Goal: Obtain resource: Download file/media

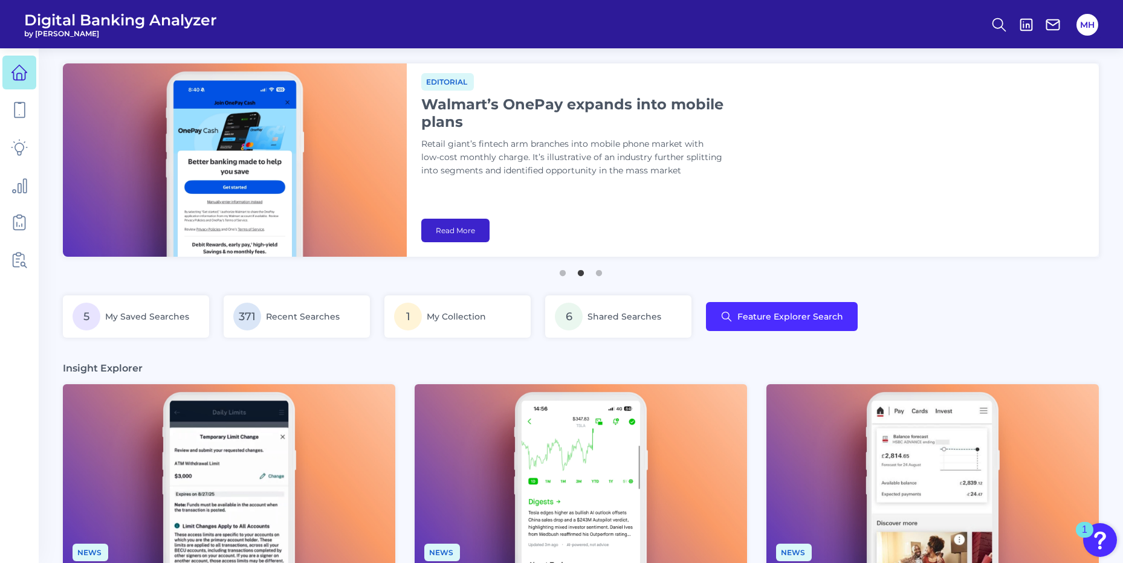
click at [453, 227] on link "Read More" at bounding box center [455, 231] width 68 height 24
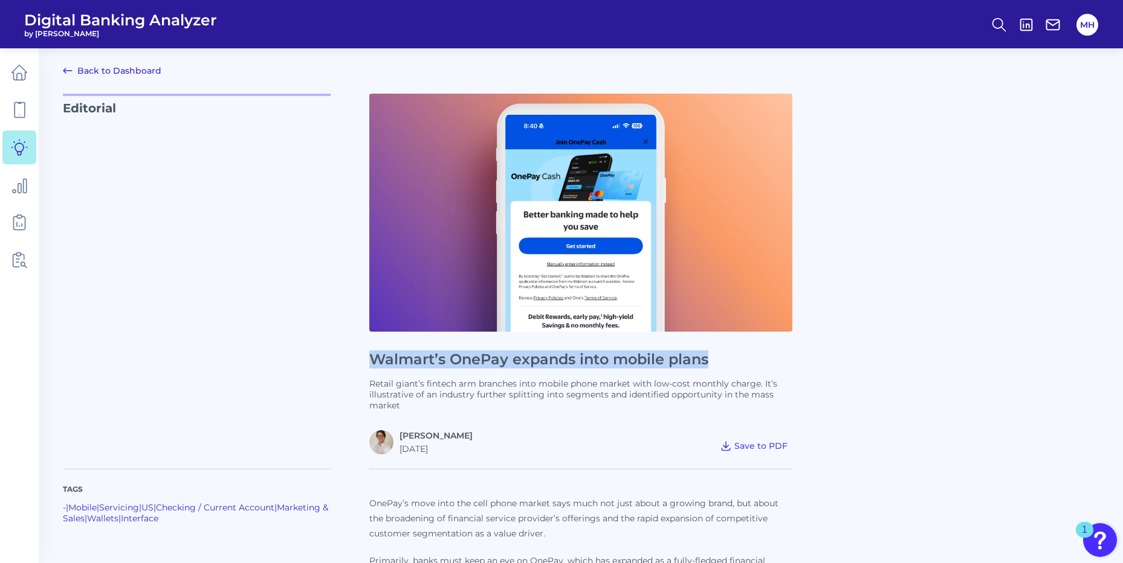
drag, startPoint x: 370, startPoint y: 359, endPoint x: 721, endPoint y: 365, distance: 351.2
click at [721, 365] on h1 "Walmart’s OnePay expands into mobile plans" at bounding box center [580, 360] width 423 height 18
copy h1 "Walmart’s OnePay expands into mobile plans"
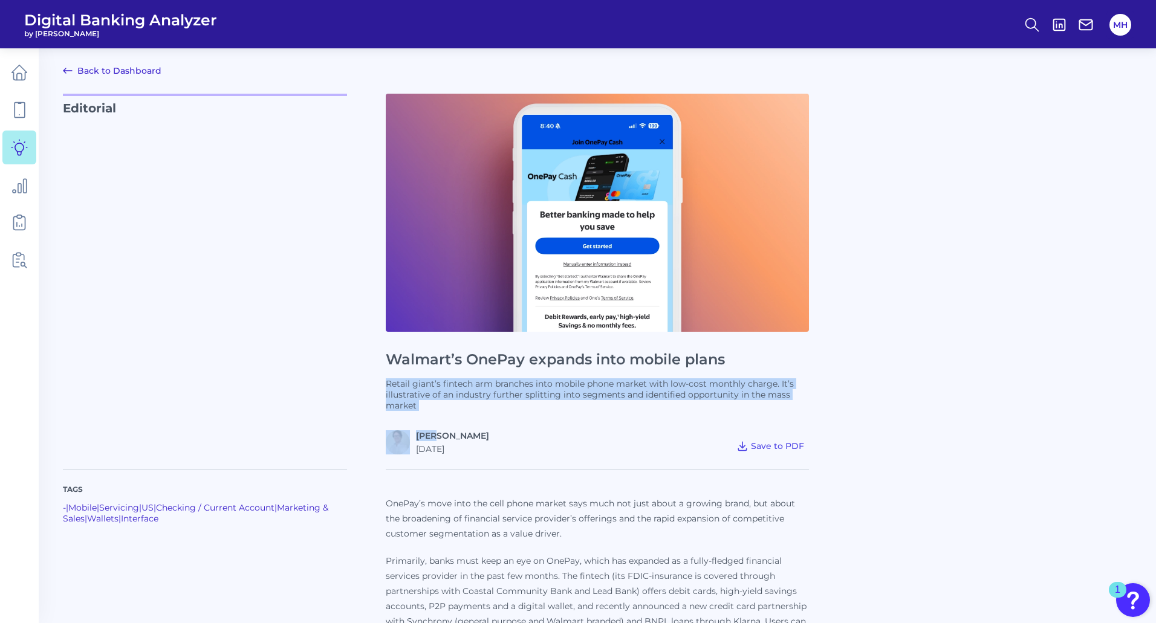
drag, startPoint x: 385, startPoint y: 384, endPoint x: 436, endPoint y: 414, distance: 59.6
click at [436, 414] on div "Editorial Walmart’s OnePay expands into mobile plans Retail giant’s fintech arm…" at bounding box center [597, 274] width 1069 height 361
copy div "Retail giant’s fintech arm branches into mobile phone market with low-cost mont…"
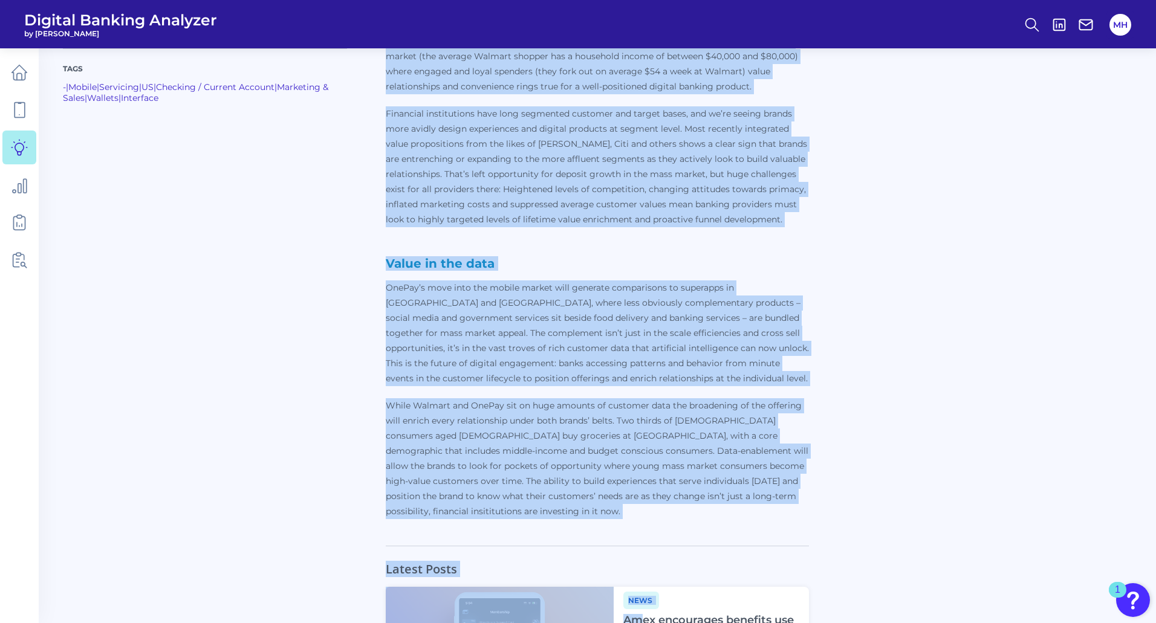
scroll to position [1060, 0]
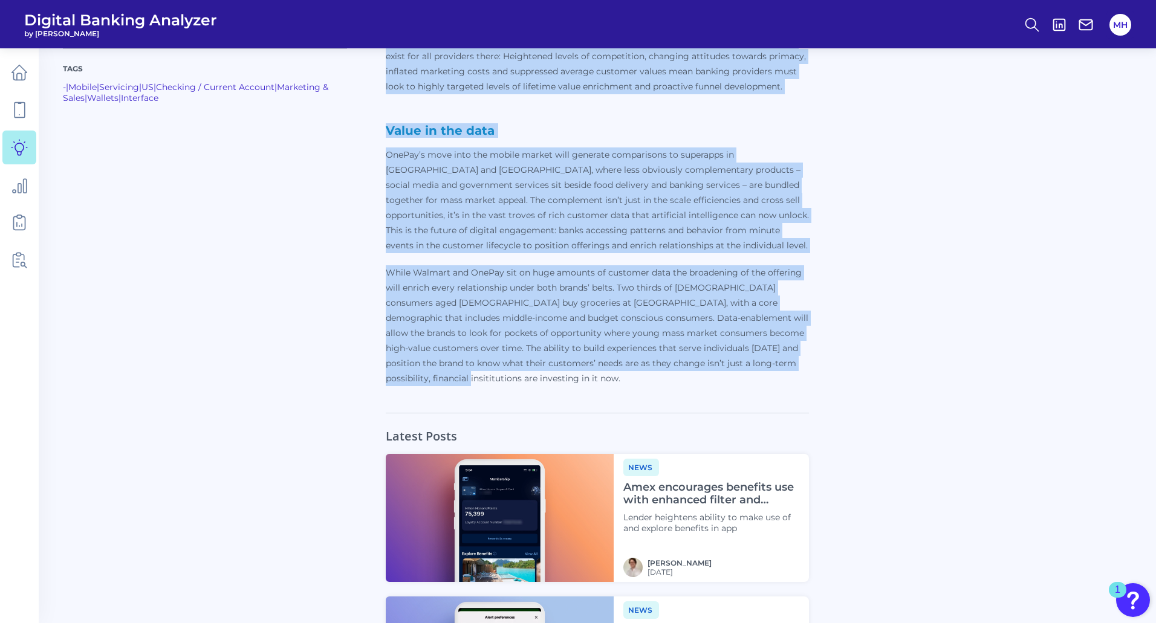
drag, startPoint x: 387, startPoint y: 501, endPoint x: 763, endPoint y: 362, distance: 401.2
copy div "OnePay’s move into the cell phone market says much not just about a growing bra…"
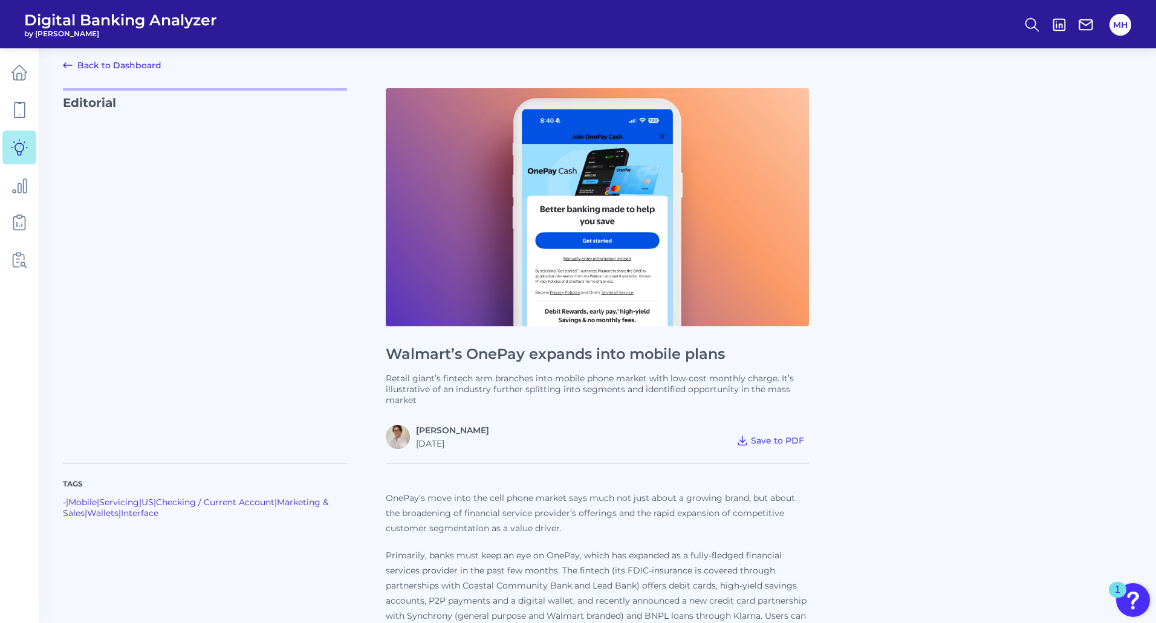
scroll to position [0, 0]
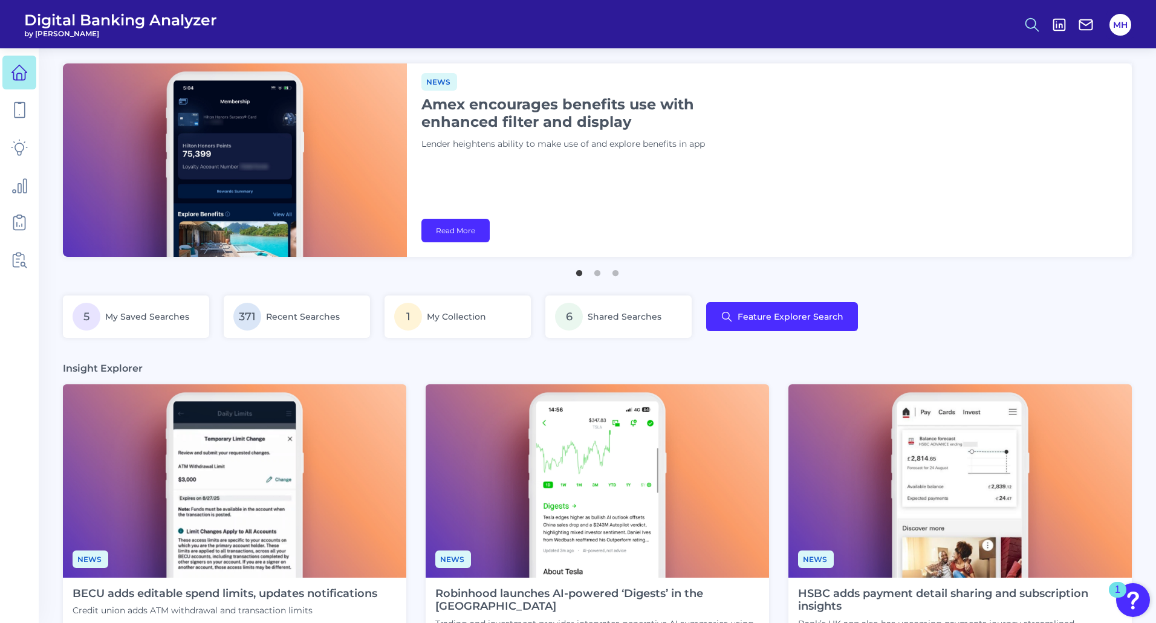
click at [1030, 23] on icon at bounding box center [1031, 24] width 17 height 17
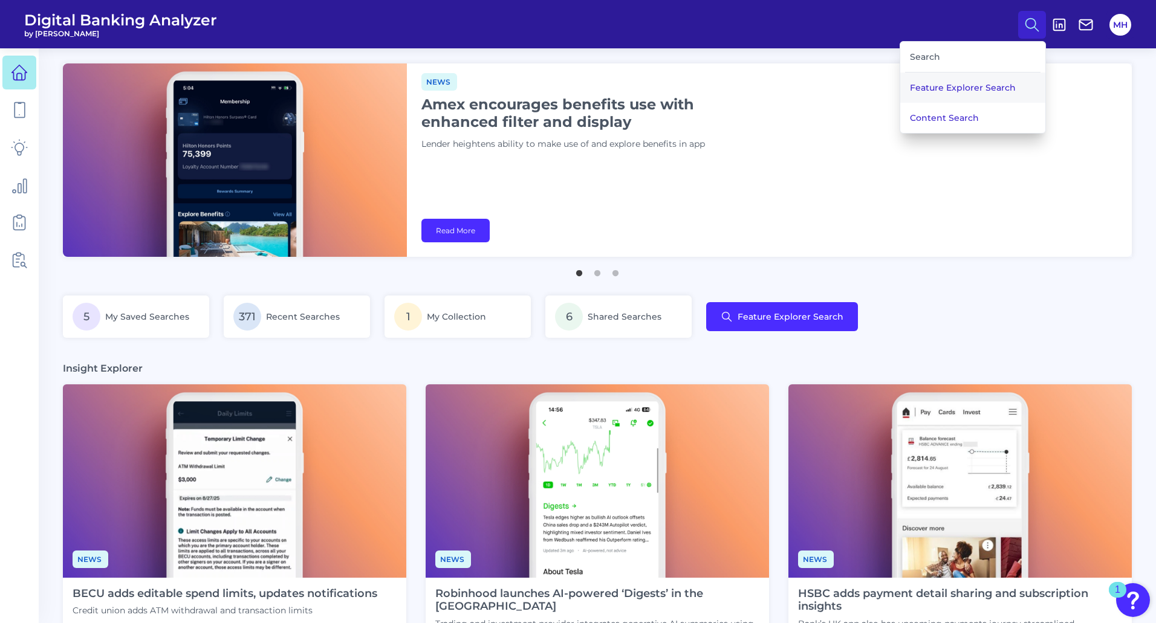
click at [933, 92] on button "Feature Explorer Search" at bounding box center [972, 88] width 145 height 30
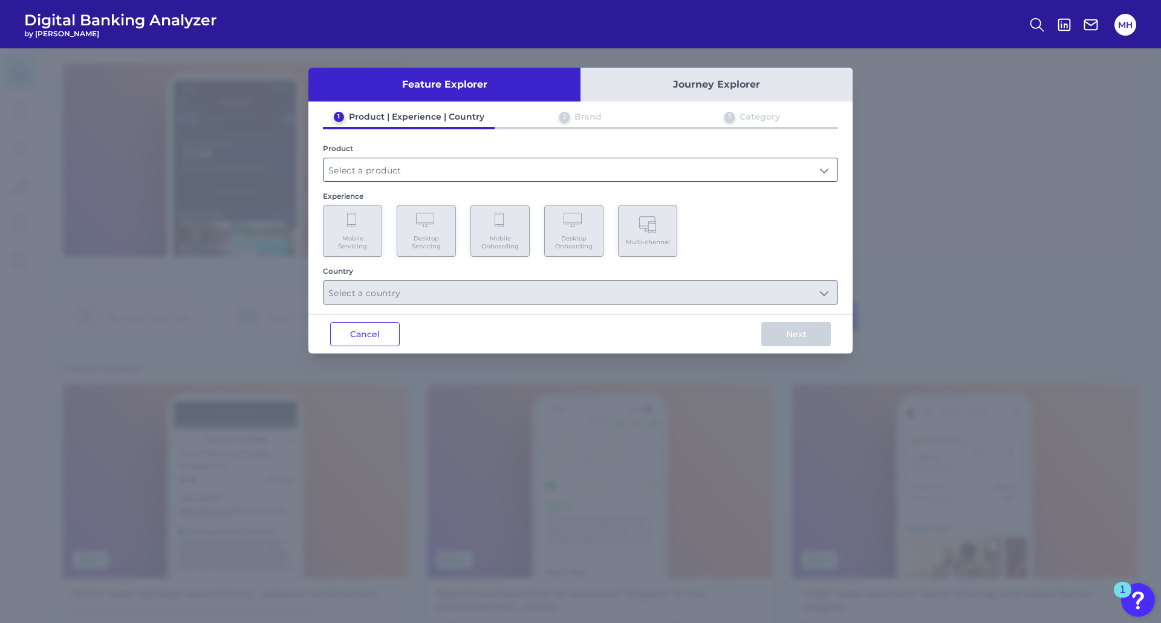
click at [355, 180] on input "text" at bounding box center [580, 169] width 514 height 23
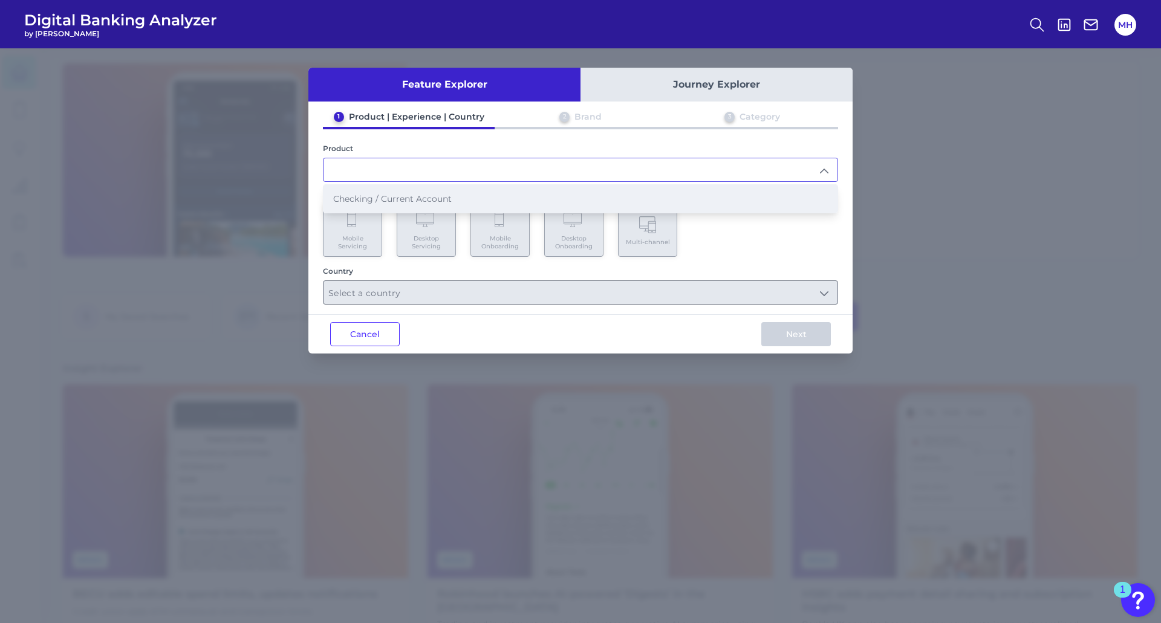
click at [352, 201] on span "Checking / Current Account" at bounding box center [392, 198] width 118 height 11
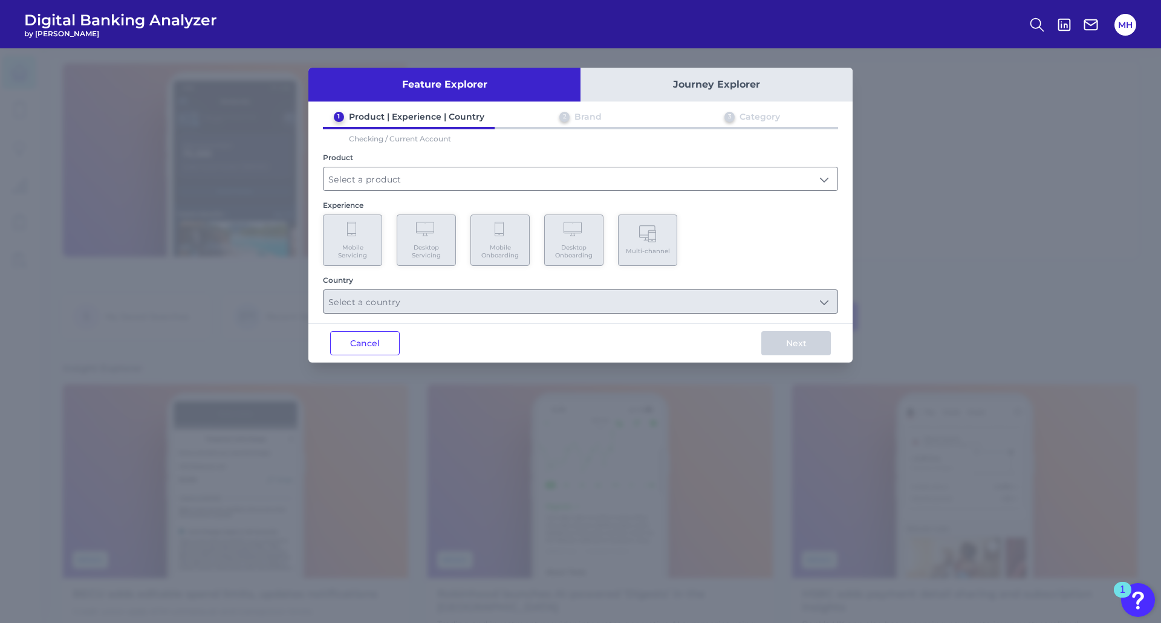
type input "Checking / Current Account"
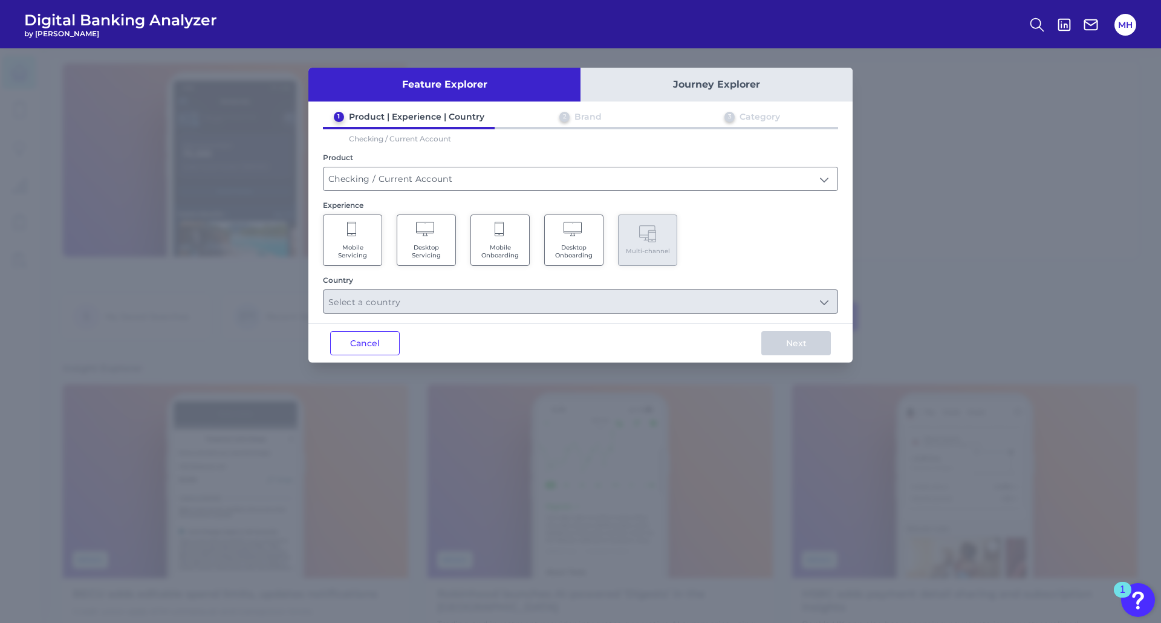
click at [350, 228] on icon at bounding box center [352, 230] width 11 height 17
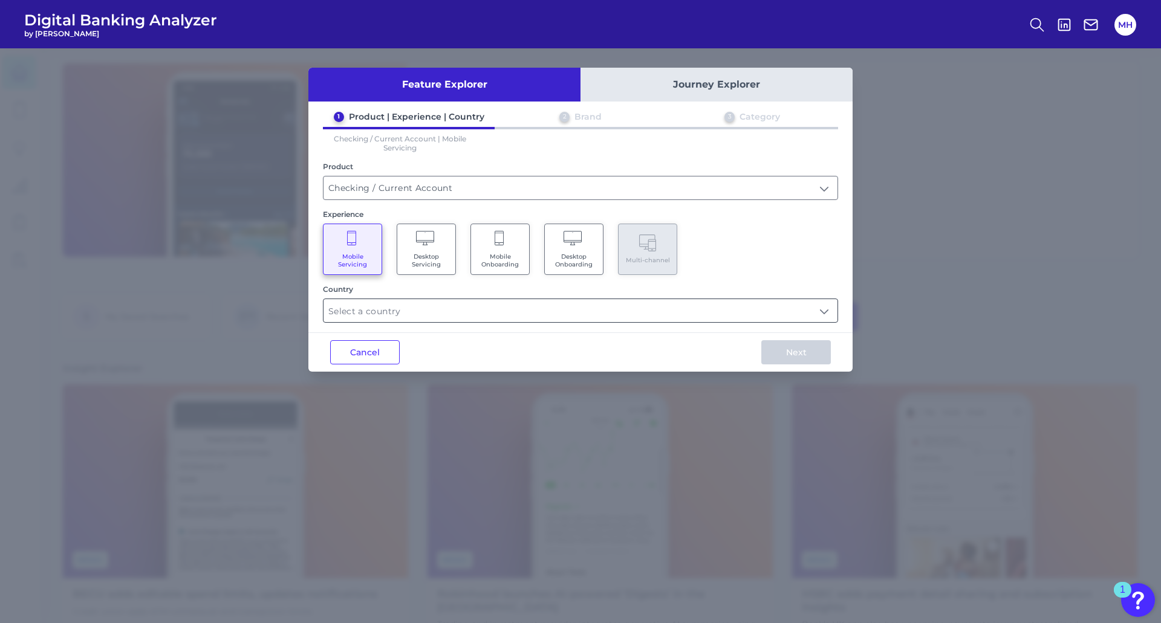
click at [359, 319] on input "text" at bounding box center [580, 310] width 514 height 23
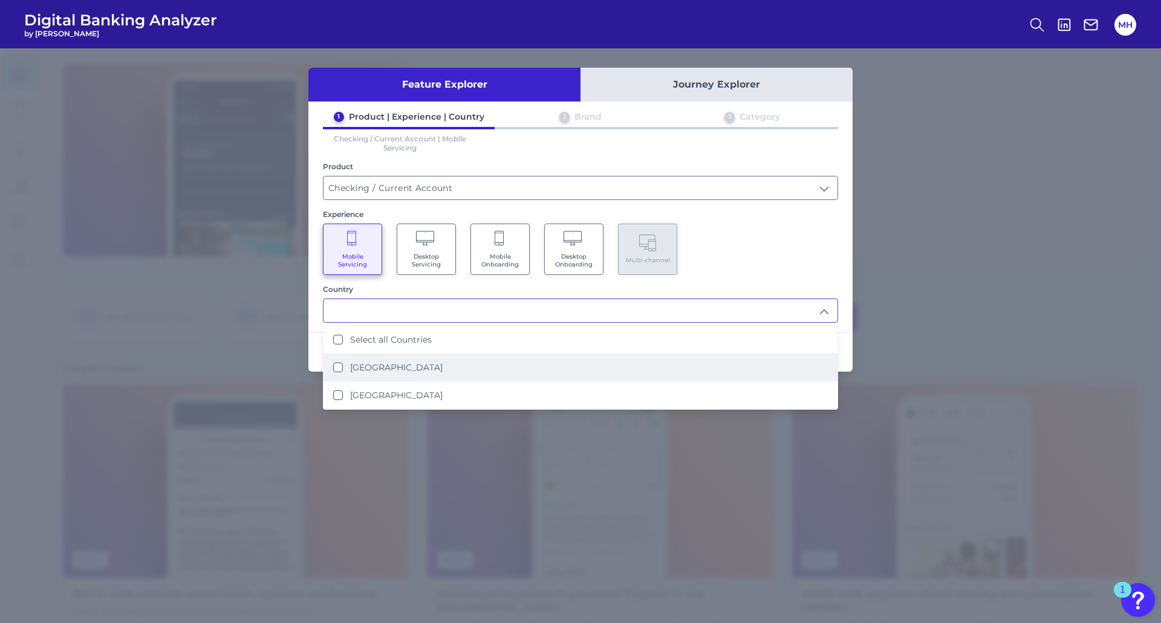
click at [339, 365] on States "[GEOGRAPHIC_DATA]" at bounding box center [338, 368] width 10 height 10
type input "[GEOGRAPHIC_DATA]"
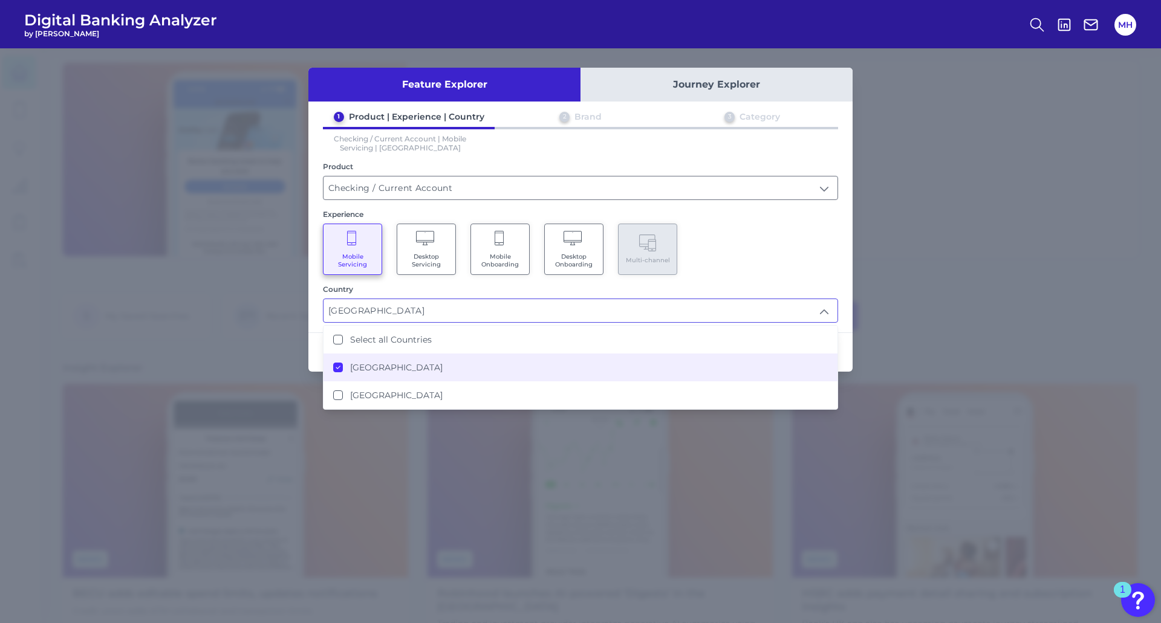
click at [760, 239] on div "Mobile Servicing Desktop Servicing Mobile Onboarding Desktop Onboarding Multi-c…" at bounding box center [580, 249] width 515 height 51
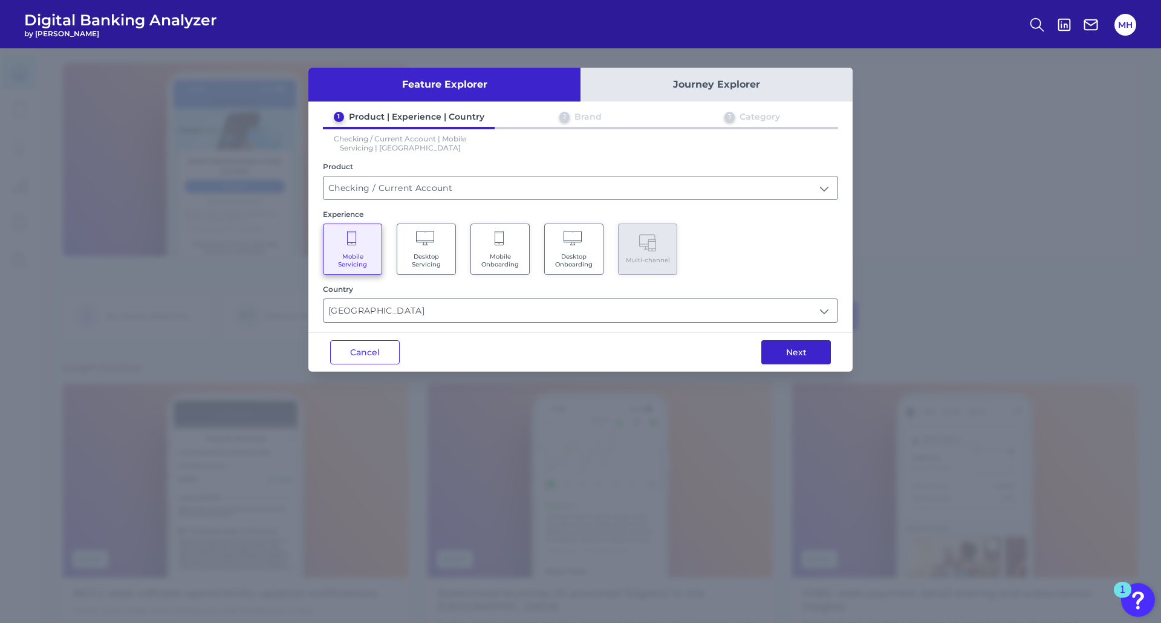
click at [778, 348] on button "Next" at bounding box center [796, 352] width 70 height 24
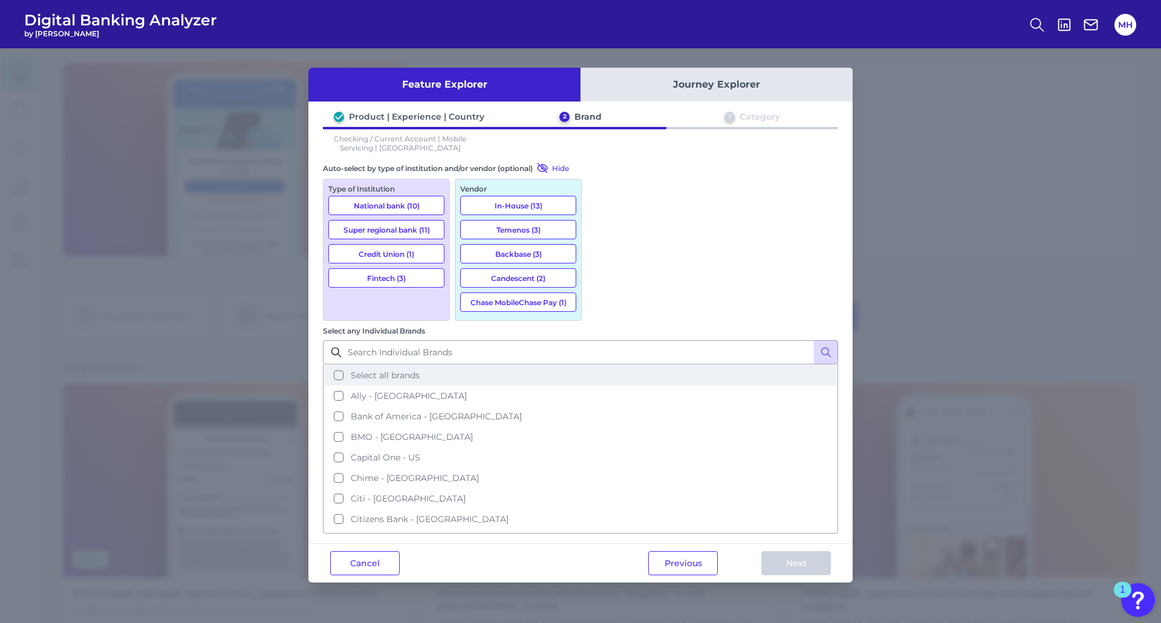
click at [598, 365] on button "Select all brands" at bounding box center [580, 375] width 513 height 21
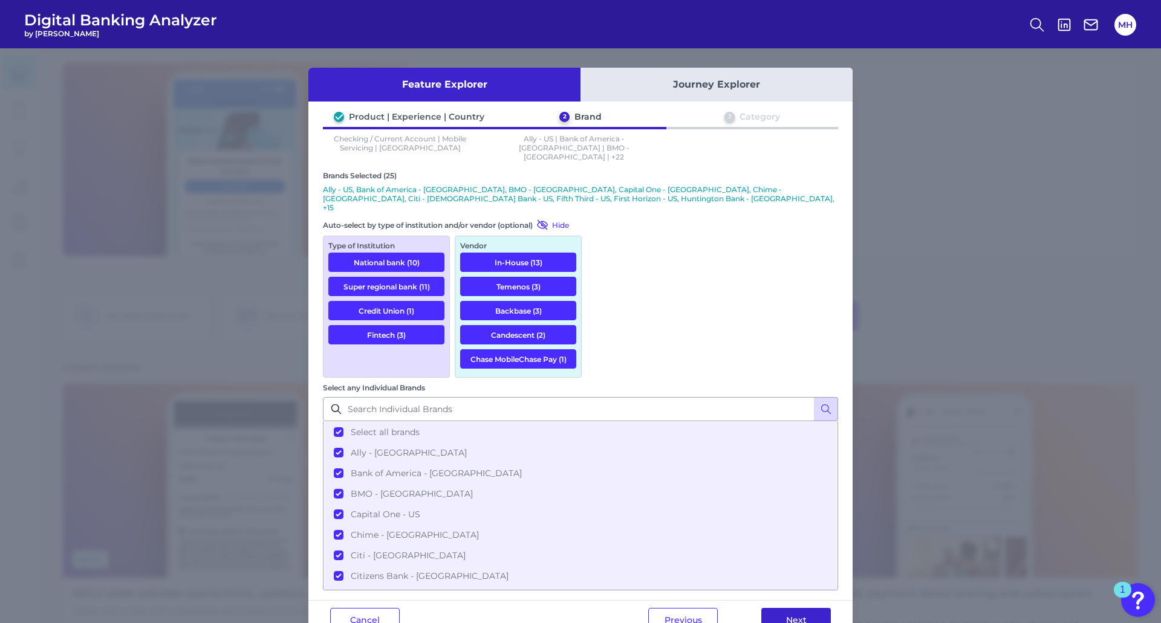
click at [793, 608] on button "Next" at bounding box center [796, 620] width 70 height 24
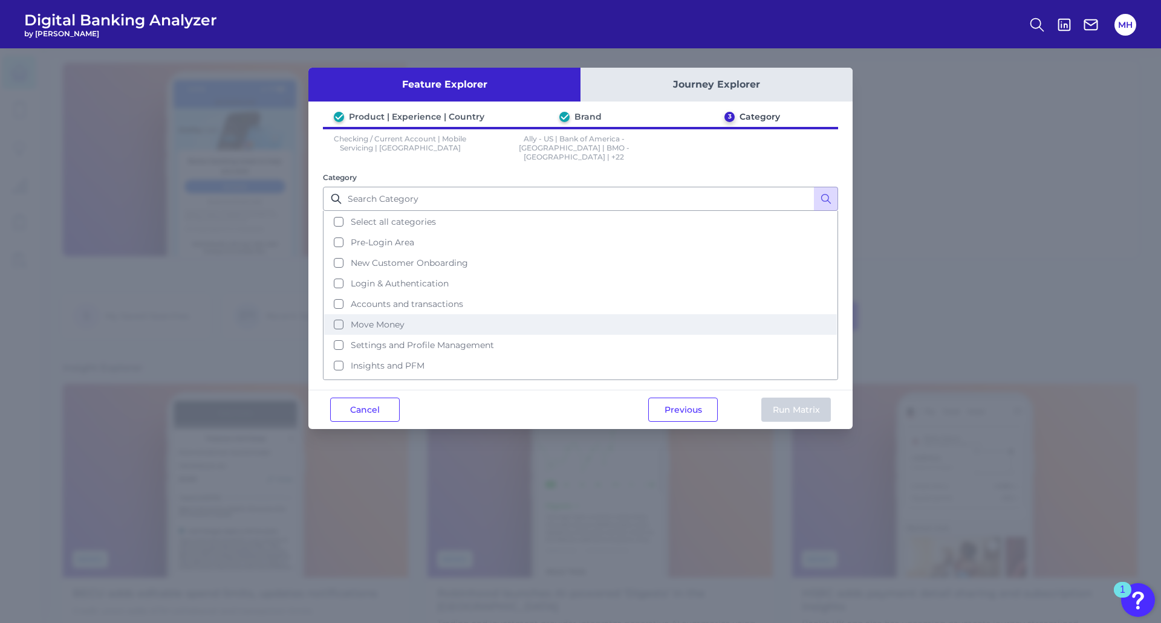
click at [337, 315] on button "Move Money" at bounding box center [580, 324] width 513 height 21
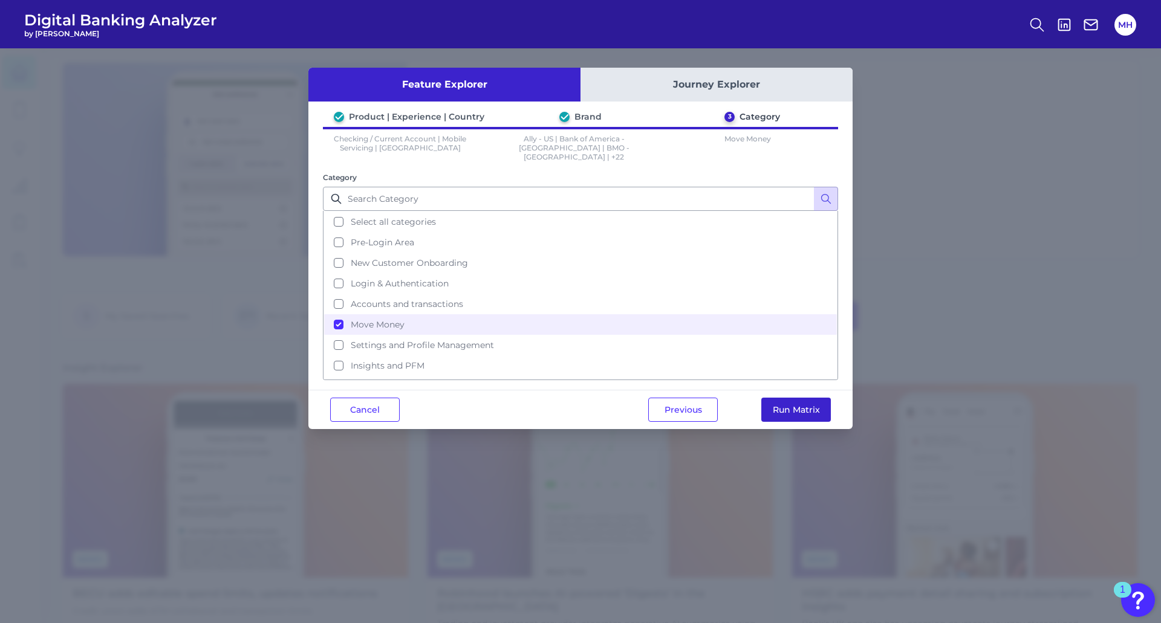
click at [799, 404] on button "Run Matrix" at bounding box center [796, 410] width 70 height 24
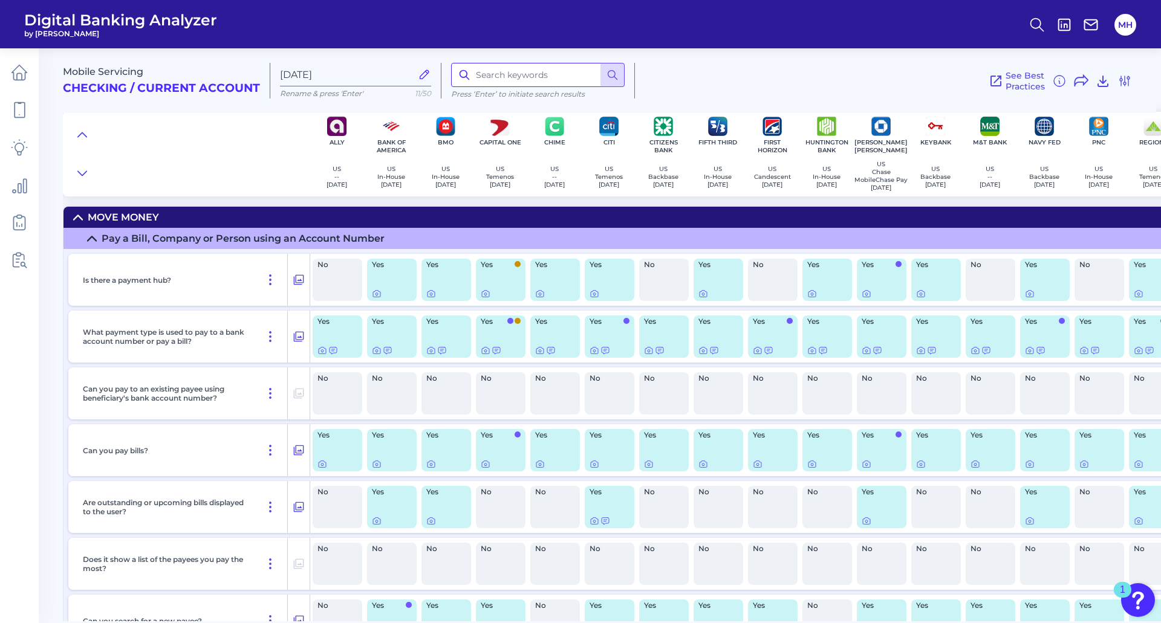
click at [510, 78] on input at bounding box center [537, 75] width 173 height 24
type input "mobile deposit"
click at [609, 71] on circle at bounding box center [611, 74] width 7 height 7
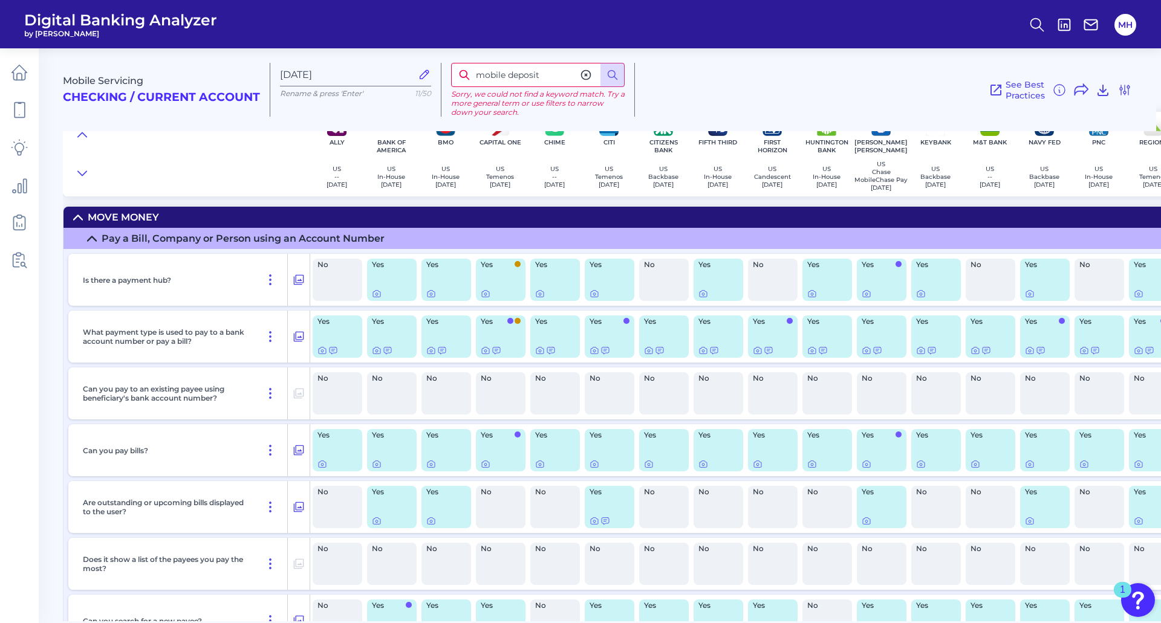
drag, startPoint x: 556, startPoint y: 77, endPoint x: 473, endPoint y: 76, distance: 82.8
click at [473, 76] on input "mobile deposit" at bounding box center [537, 75] width 173 height 24
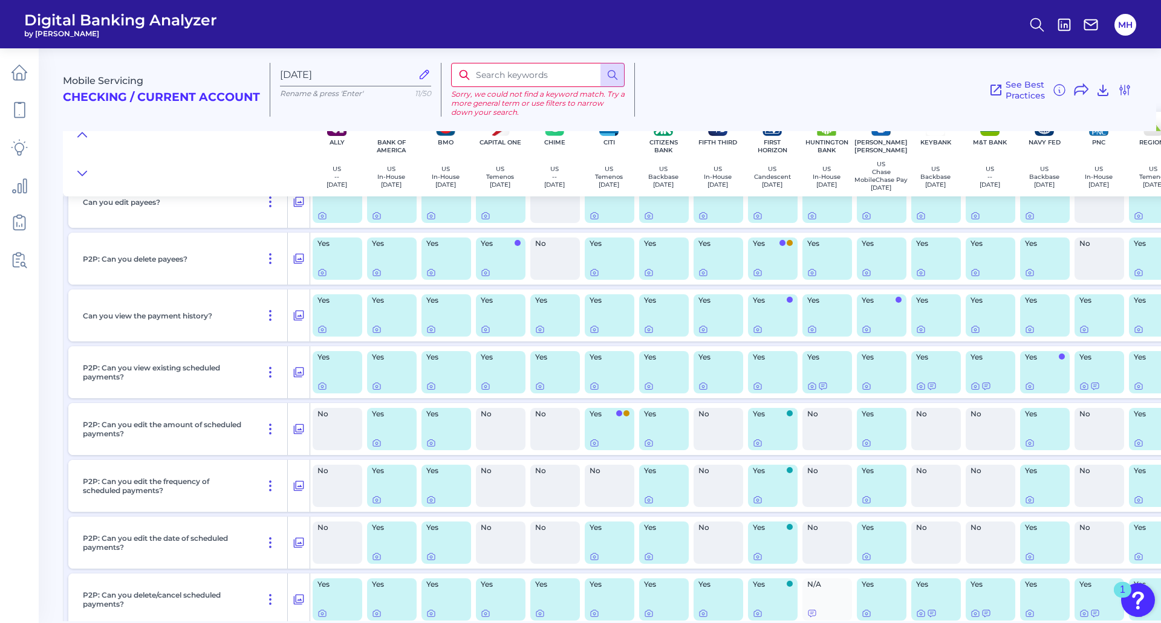
scroll to position [2821, 0]
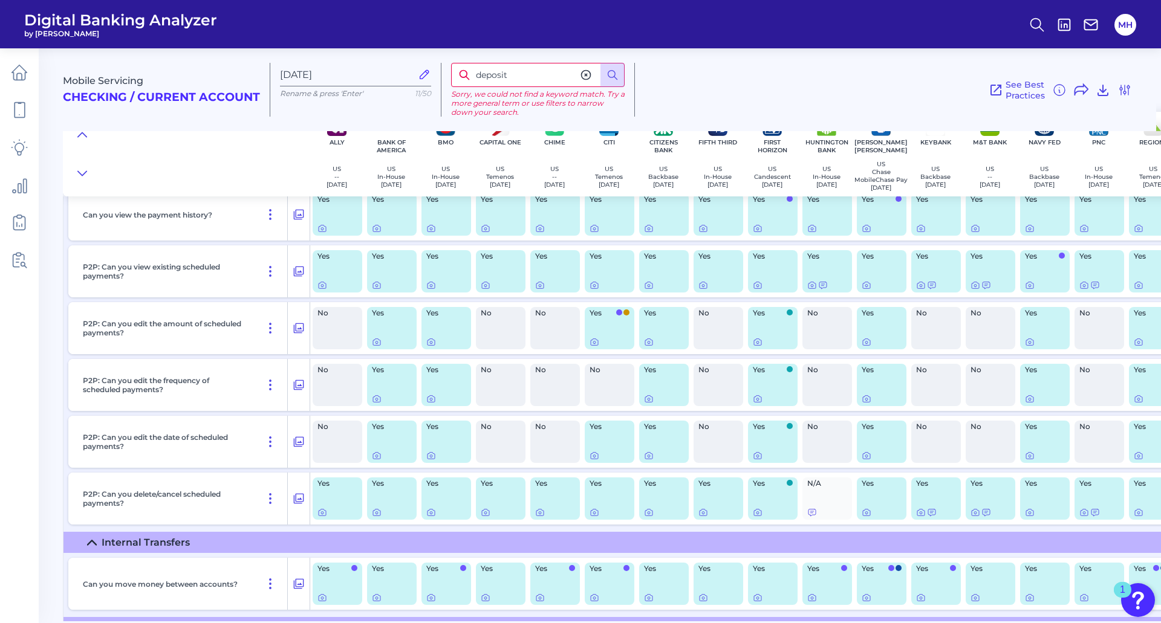
type input "deposit"
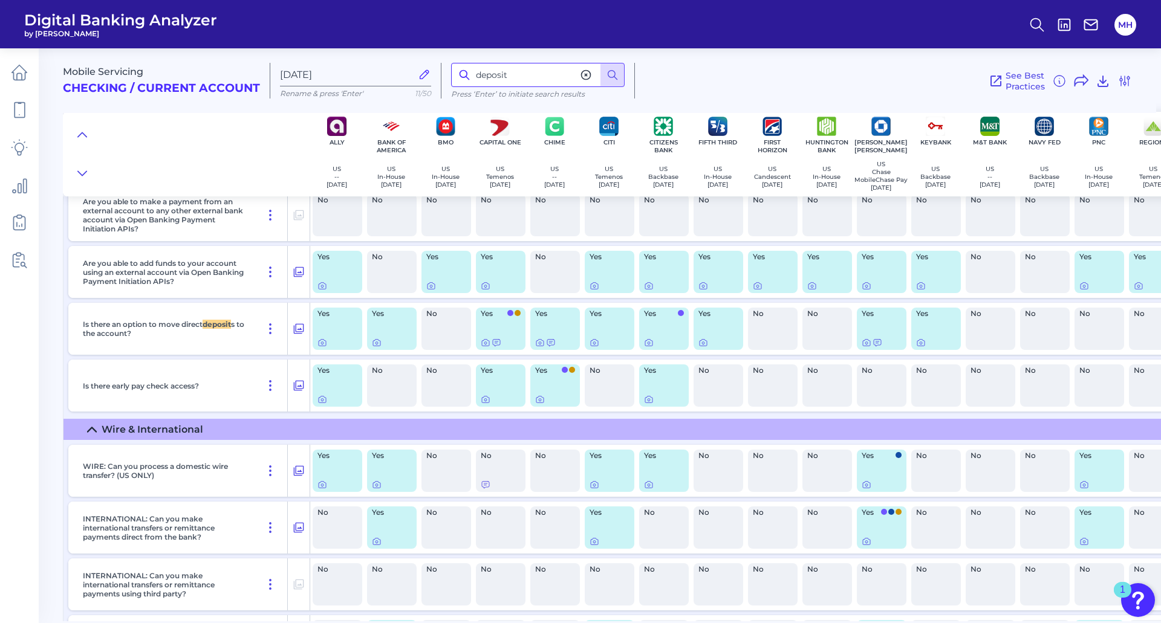
scroll to position [3394, 0]
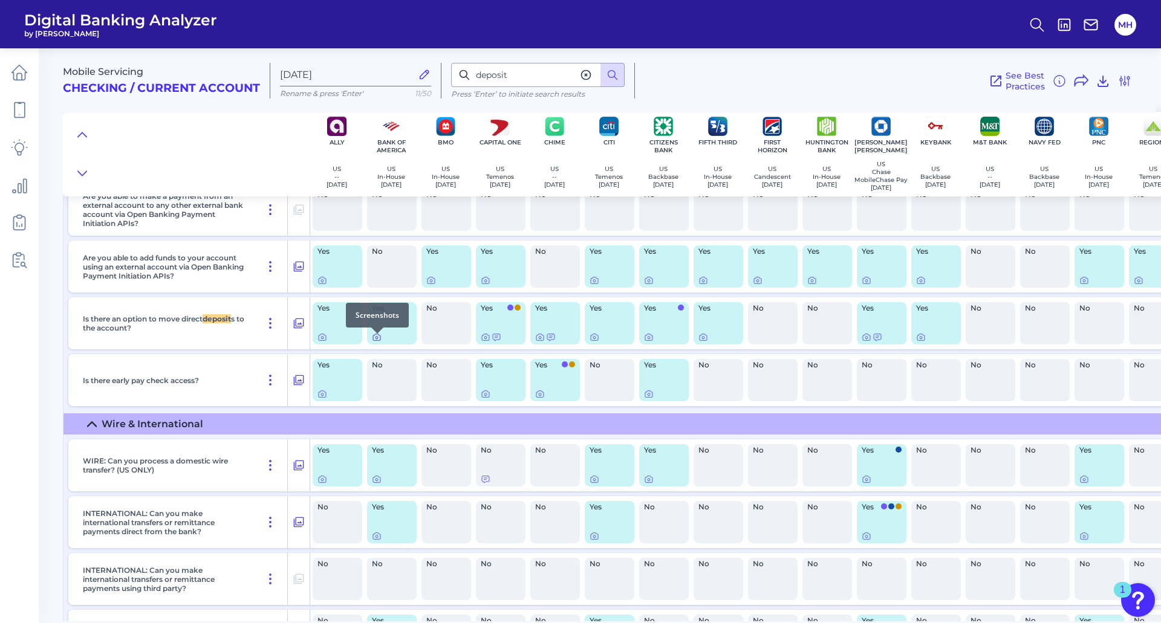
click at [374, 342] on icon at bounding box center [377, 337] width 10 height 10
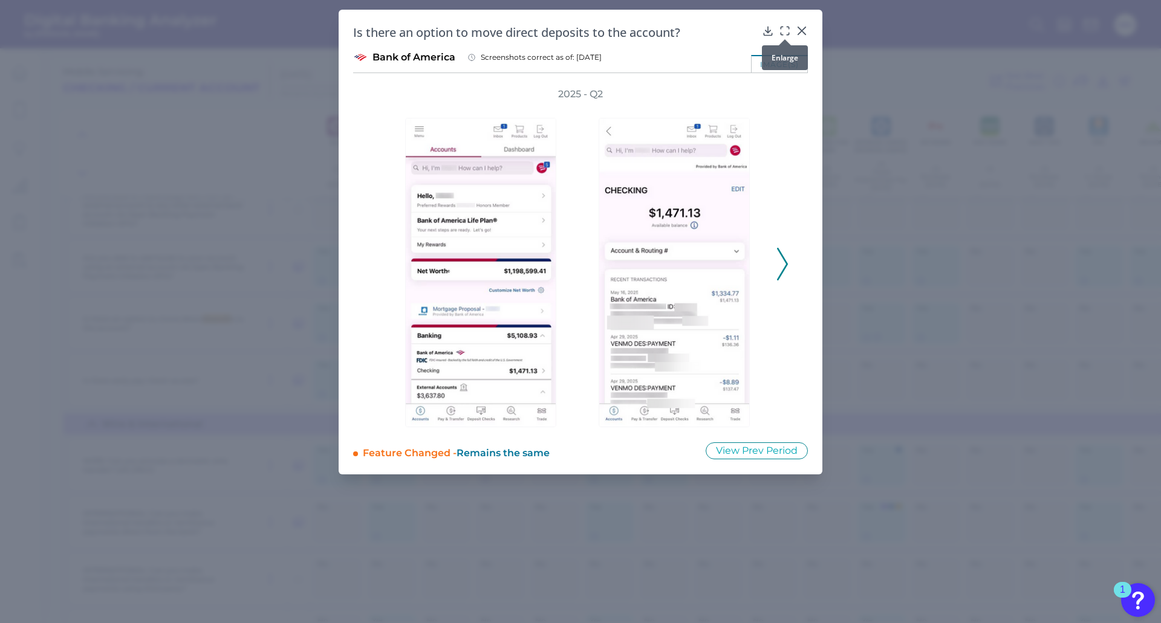
click at [782, 33] on icon at bounding box center [785, 31] width 12 height 12
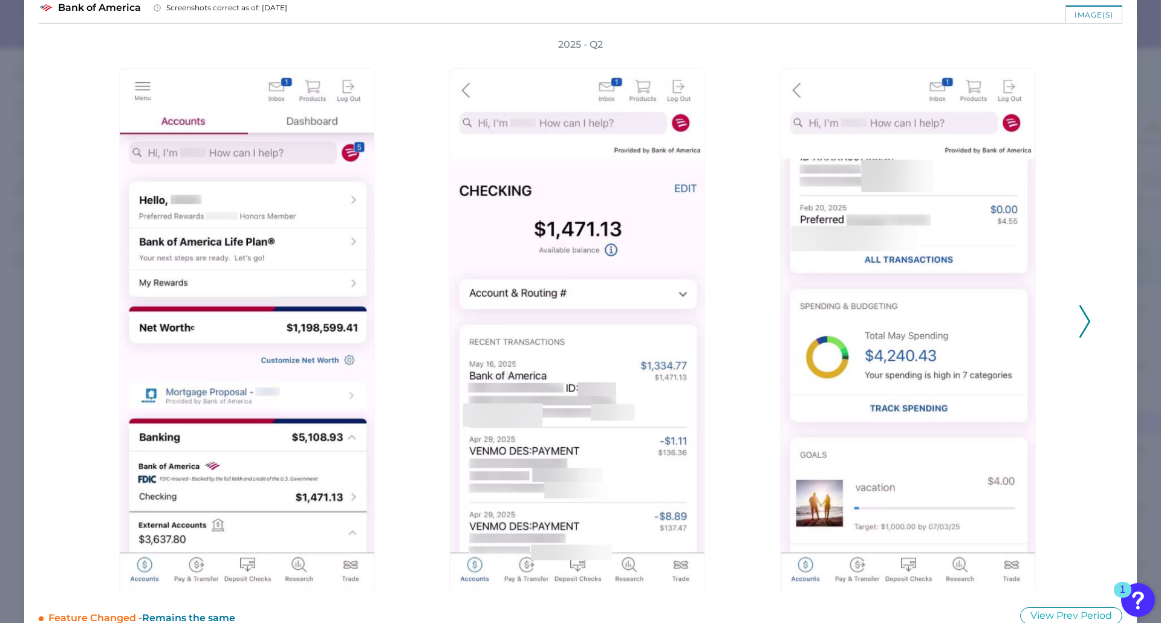
scroll to position [76, 0]
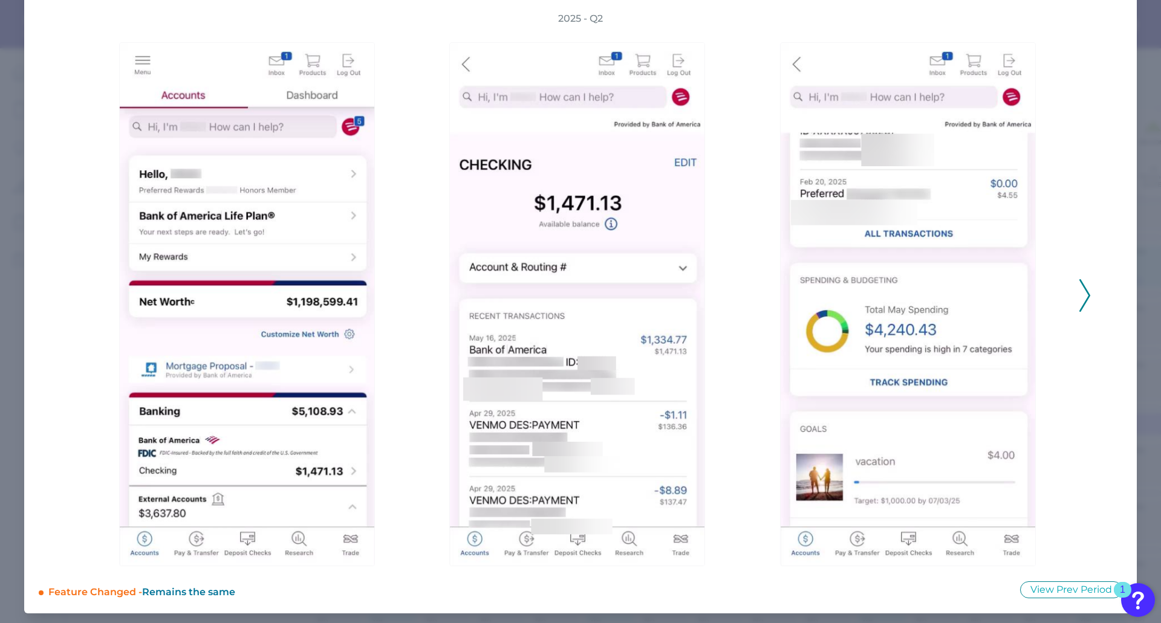
click at [1082, 291] on polyline at bounding box center [1084, 295] width 9 height 31
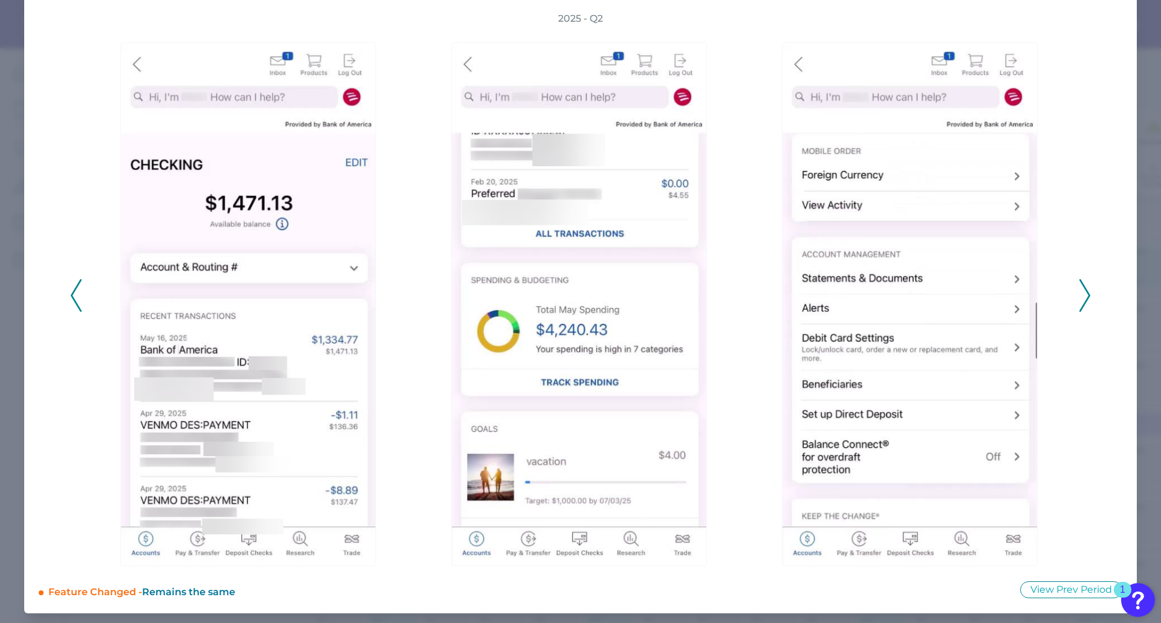
click at [1081, 293] on icon at bounding box center [1084, 295] width 11 height 33
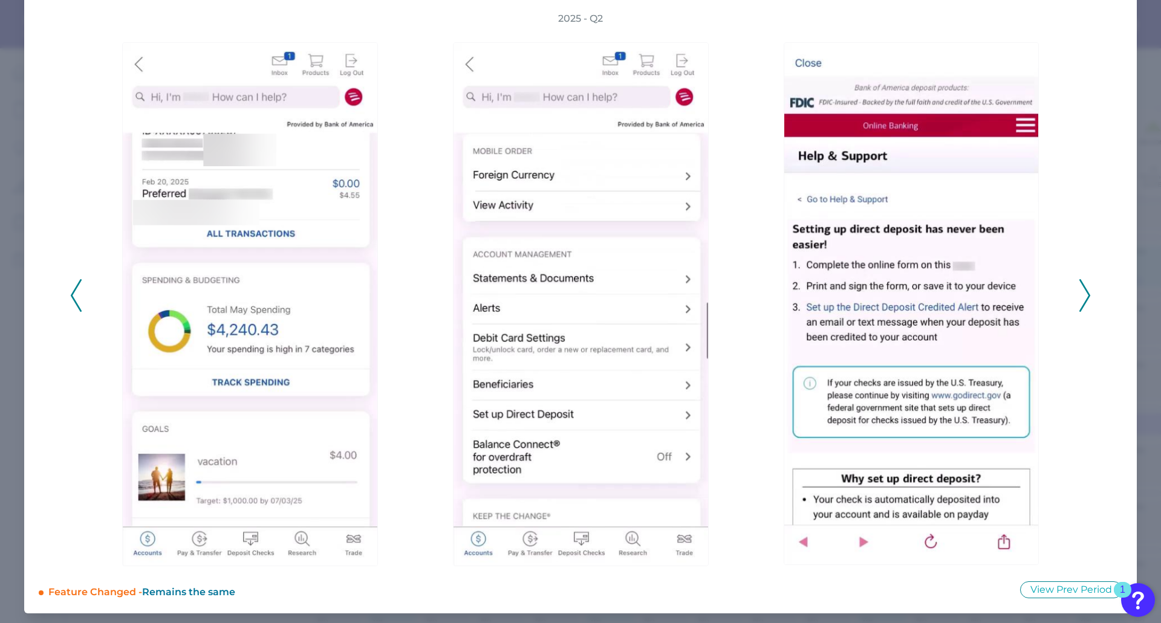
click at [1081, 293] on icon at bounding box center [1084, 295] width 11 height 33
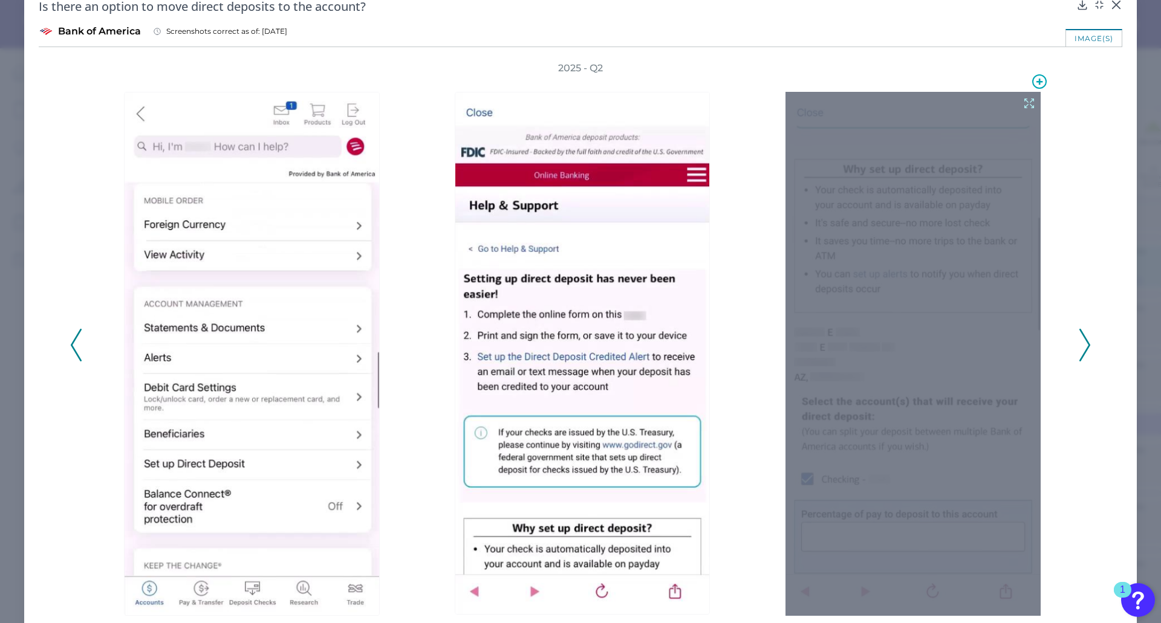
scroll to position [0, 0]
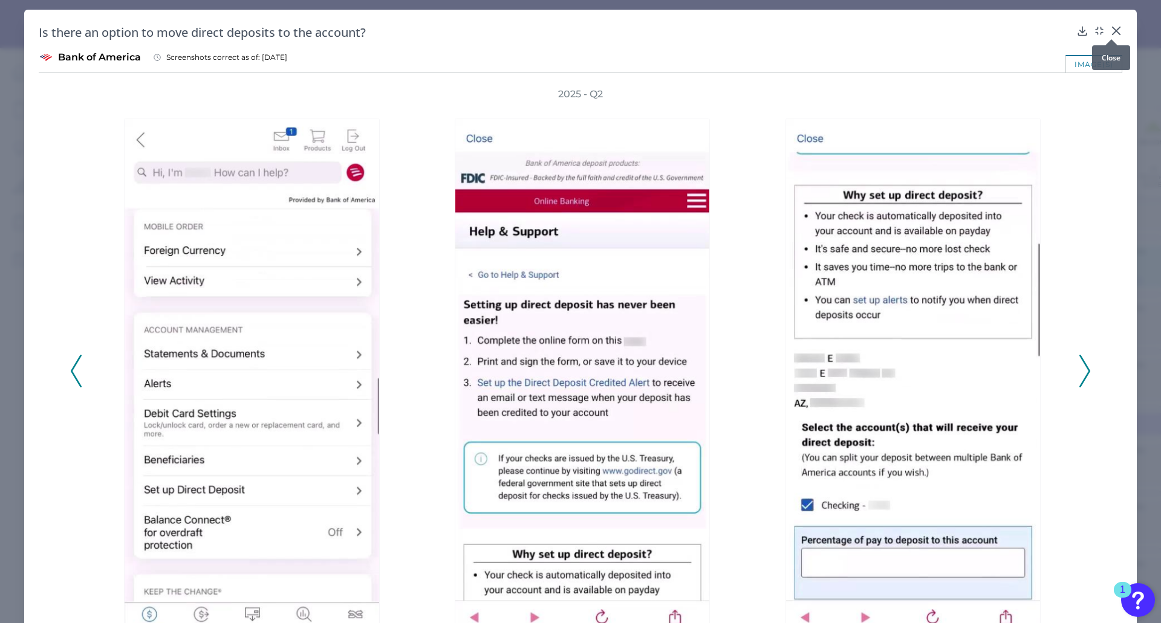
click at [1112, 31] on icon at bounding box center [1115, 30] width 7 height 7
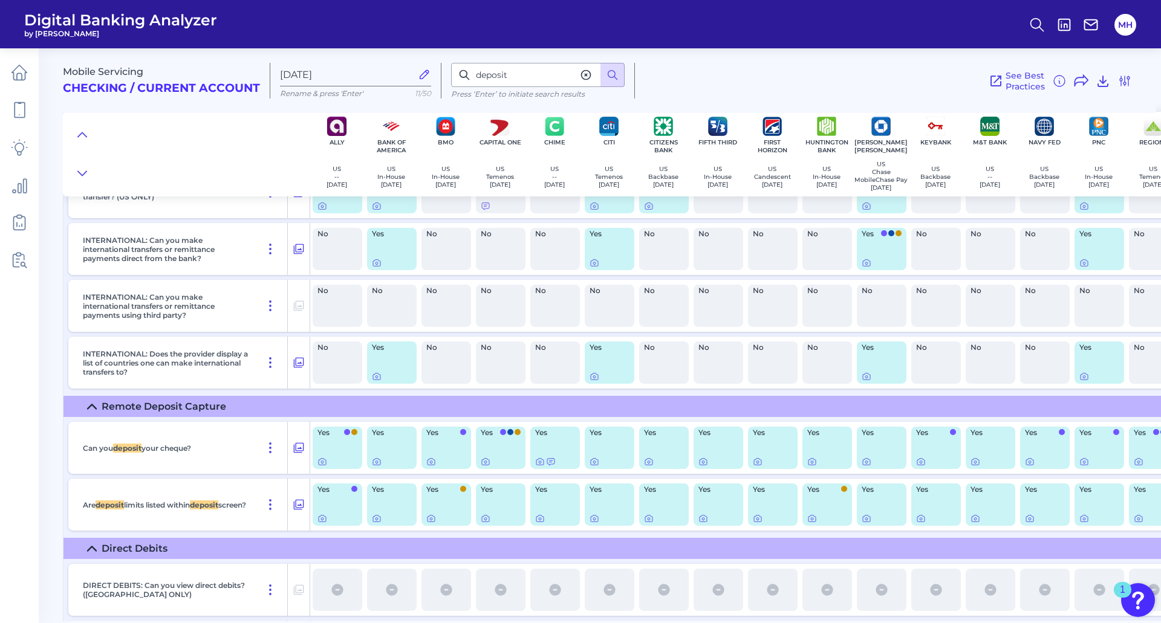
scroll to position [3696, 0]
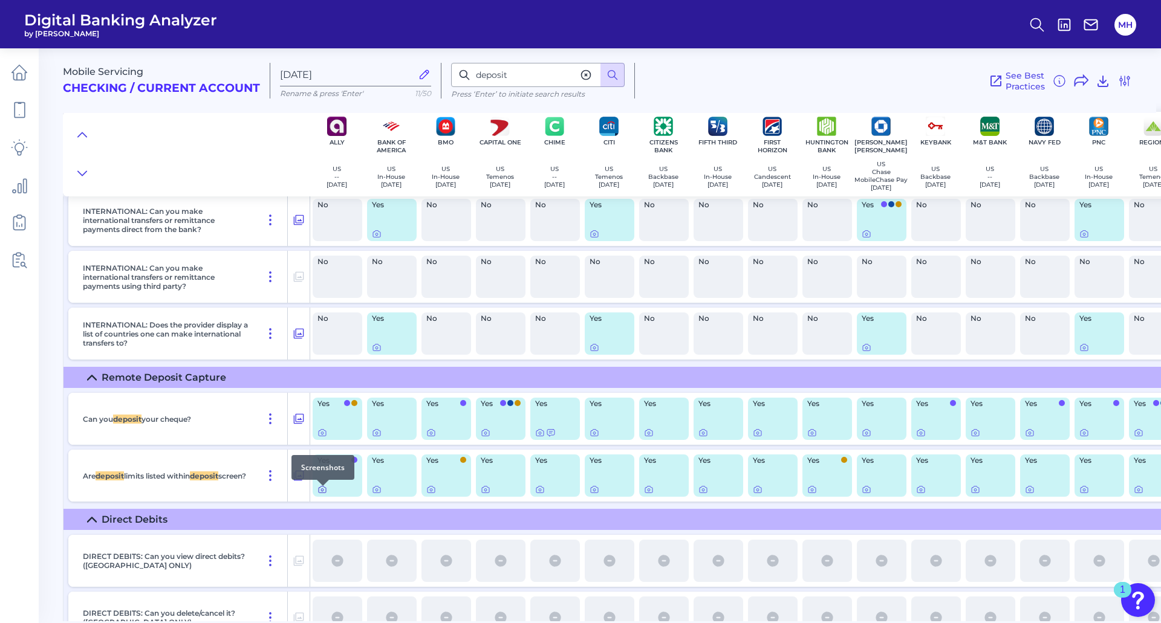
click at [322, 494] on icon at bounding box center [322, 490] width 10 height 10
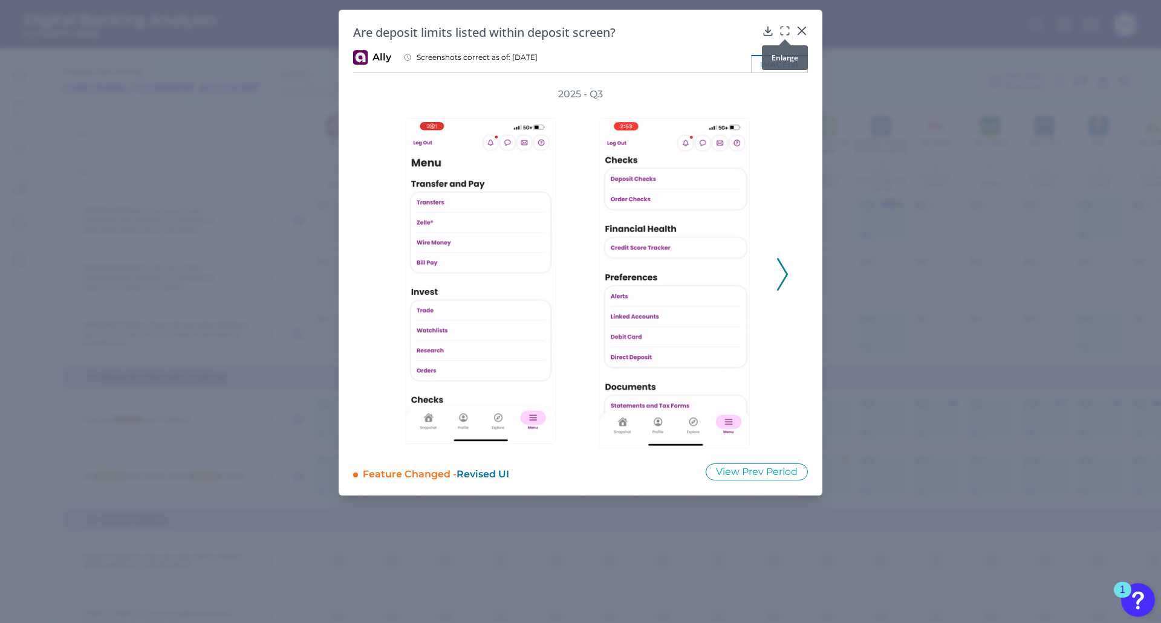
click at [783, 28] on icon at bounding box center [785, 31] width 12 height 12
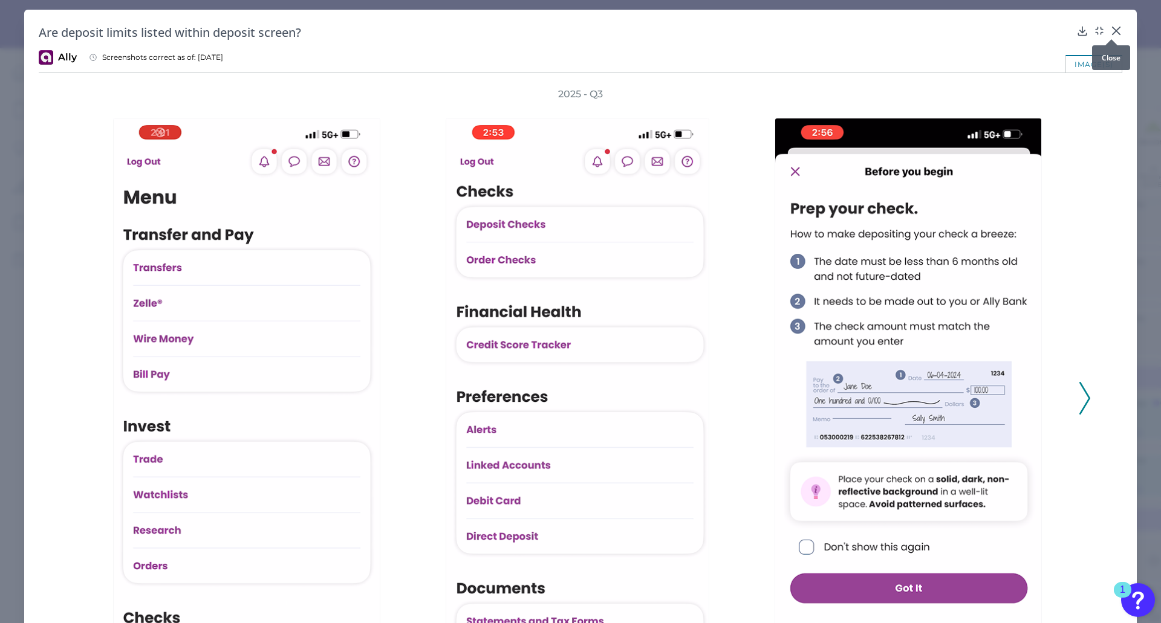
click at [1113, 30] on icon at bounding box center [1115, 30] width 7 height 7
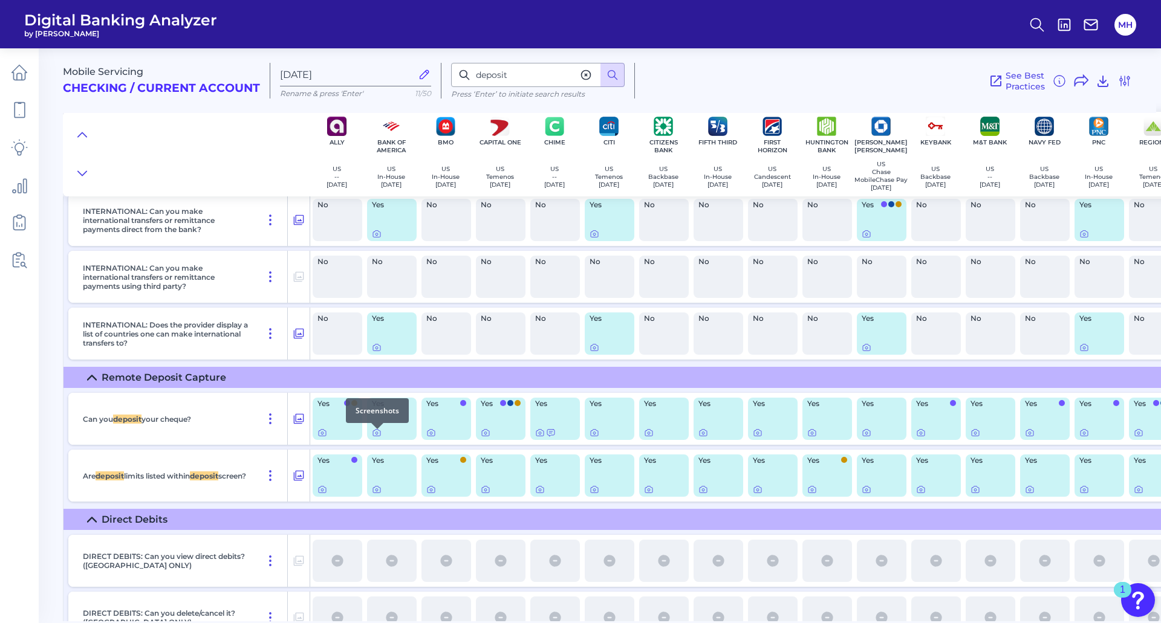
click at [374, 435] on div at bounding box center [377, 429] width 12 height 12
click at [377, 436] on icon at bounding box center [377, 433] width 10 height 10
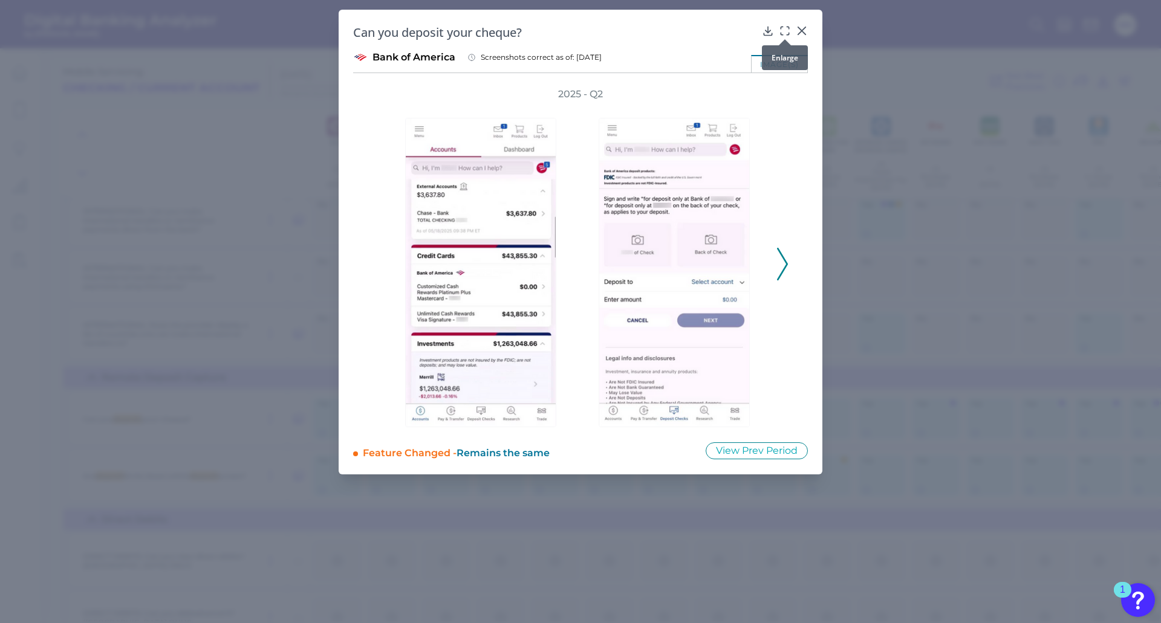
click at [787, 28] on icon at bounding box center [785, 31] width 12 height 12
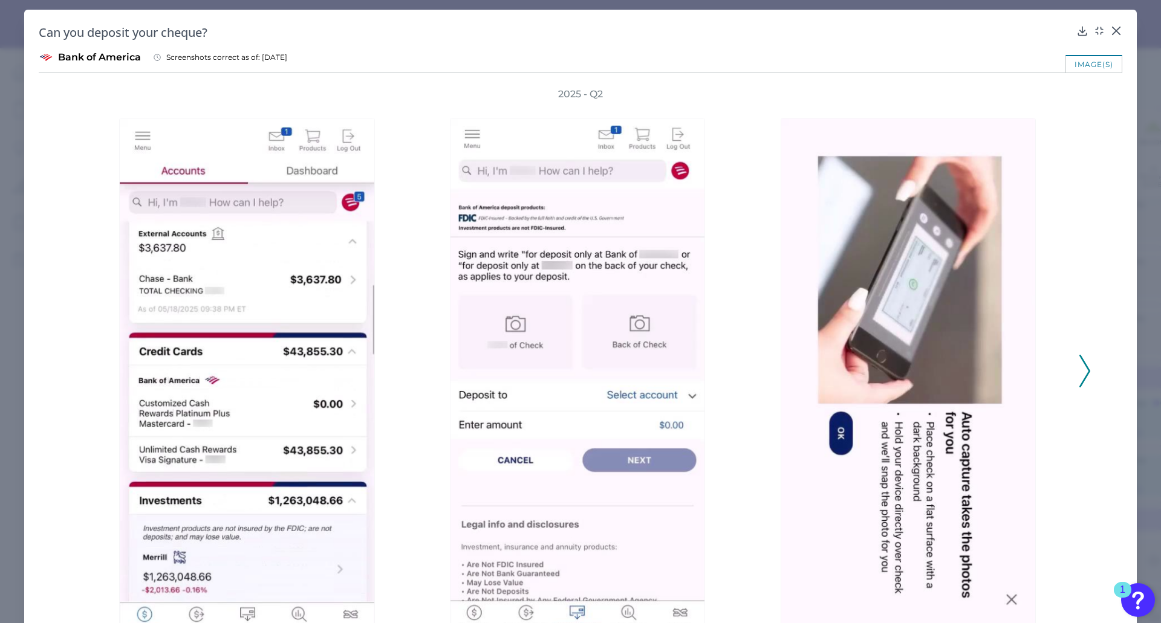
click at [1079, 372] on icon at bounding box center [1084, 371] width 11 height 33
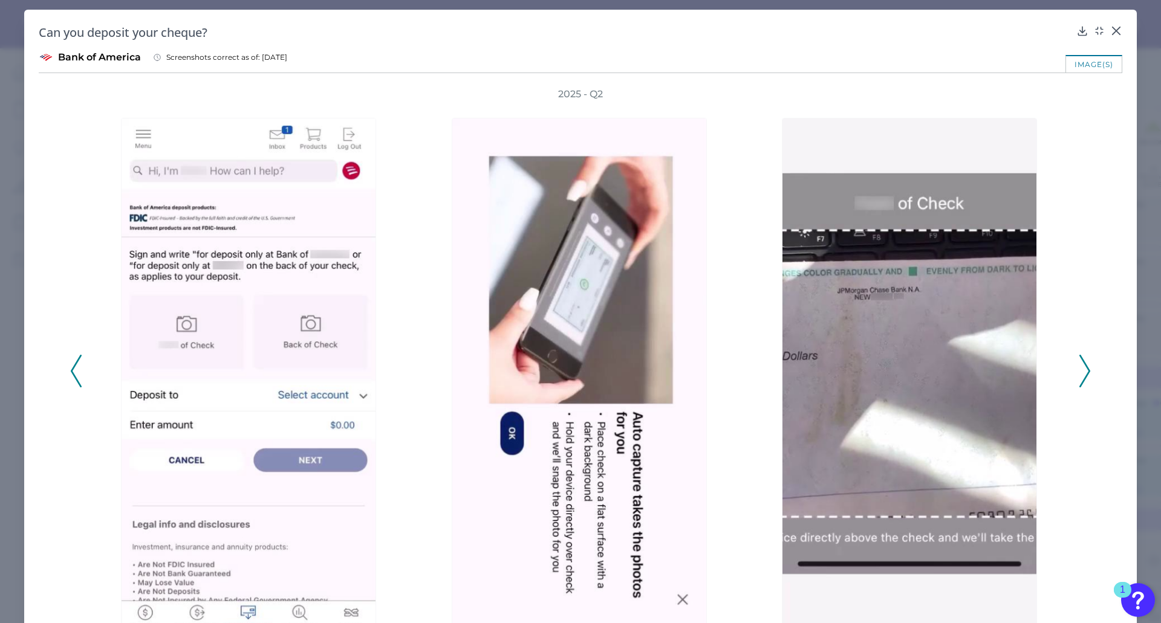
click at [80, 371] on icon at bounding box center [76, 371] width 11 height 33
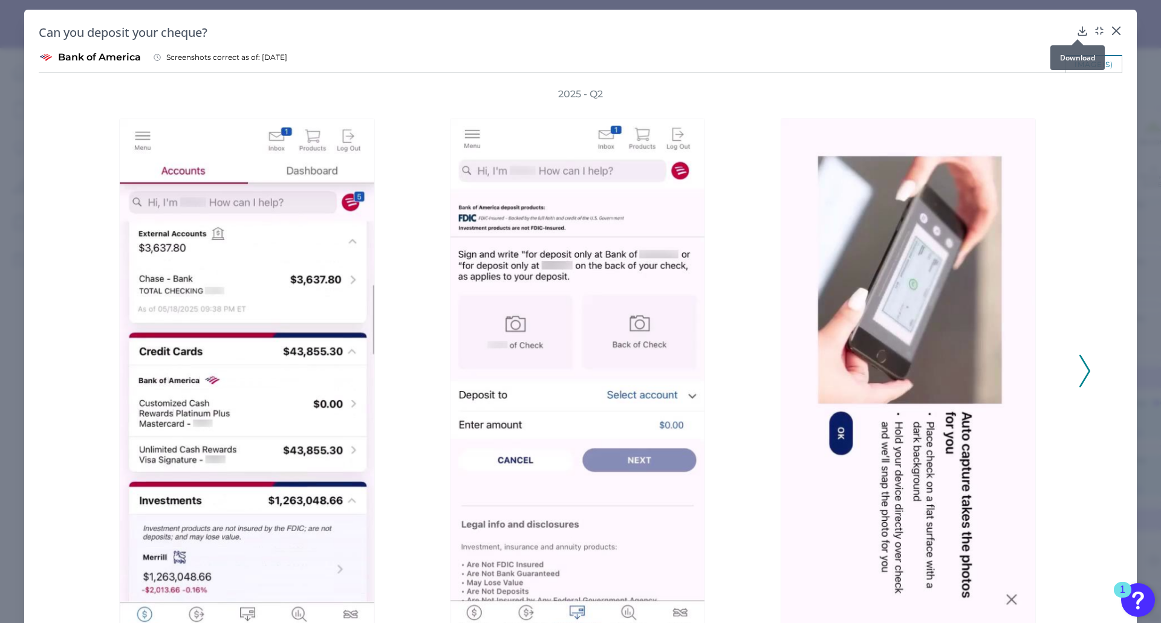
click at [1078, 31] on icon at bounding box center [1082, 31] width 8 height 8
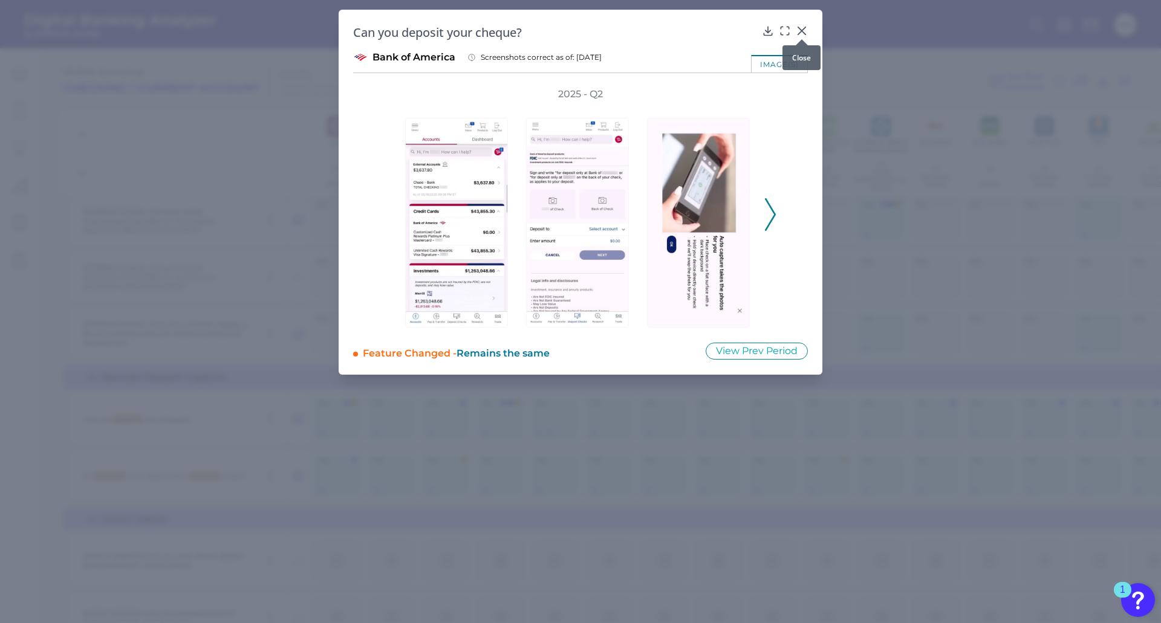
click at [800, 27] on icon at bounding box center [802, 31] width 12 height 12
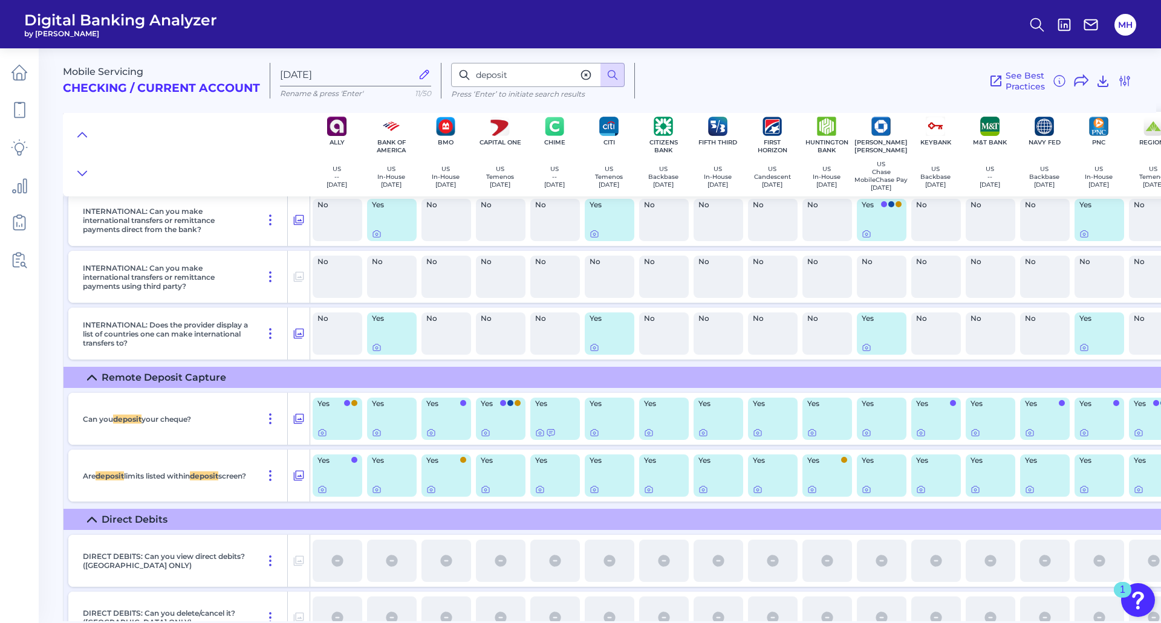
scroll to position [3797, 0]
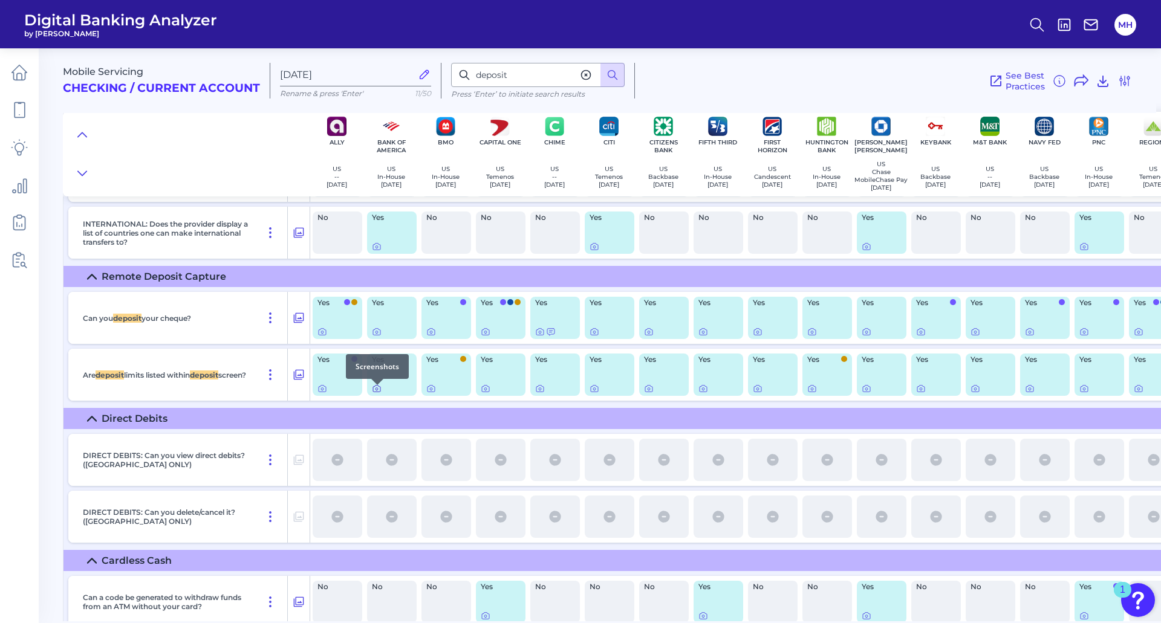
click at [375, 390] on icon at bounding box center [376, 389] width 2 height 2
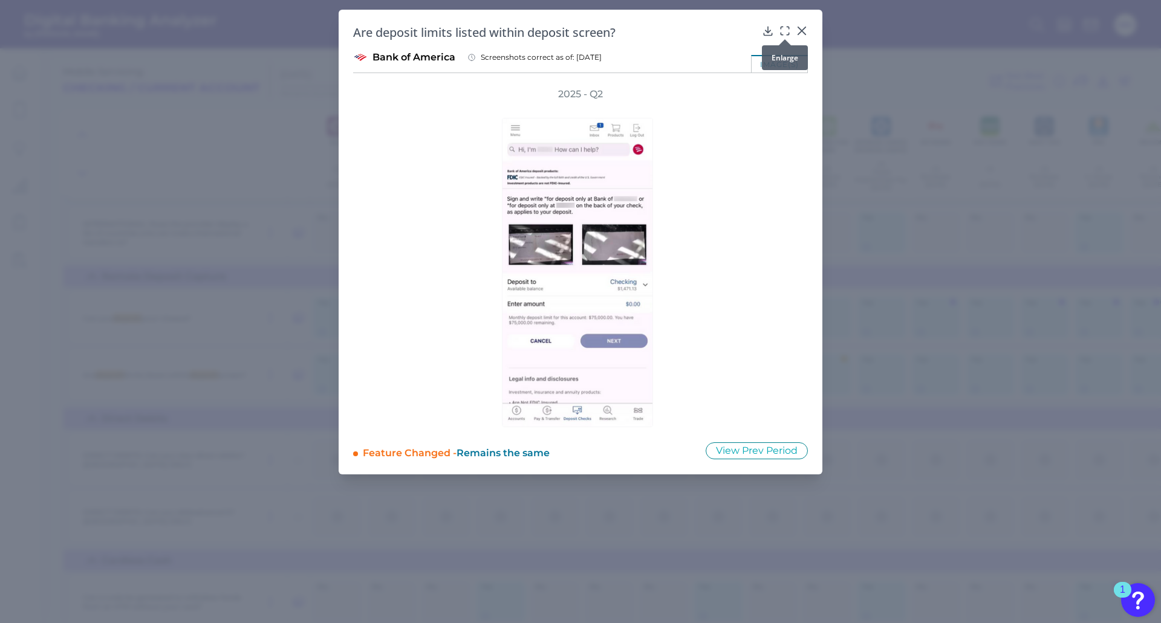
click at [786, 33] on div at bounding box center [785, 39] width 12 height 12
click at [783, 28] on icon at bounding box center [785, 31] width 12 height 12
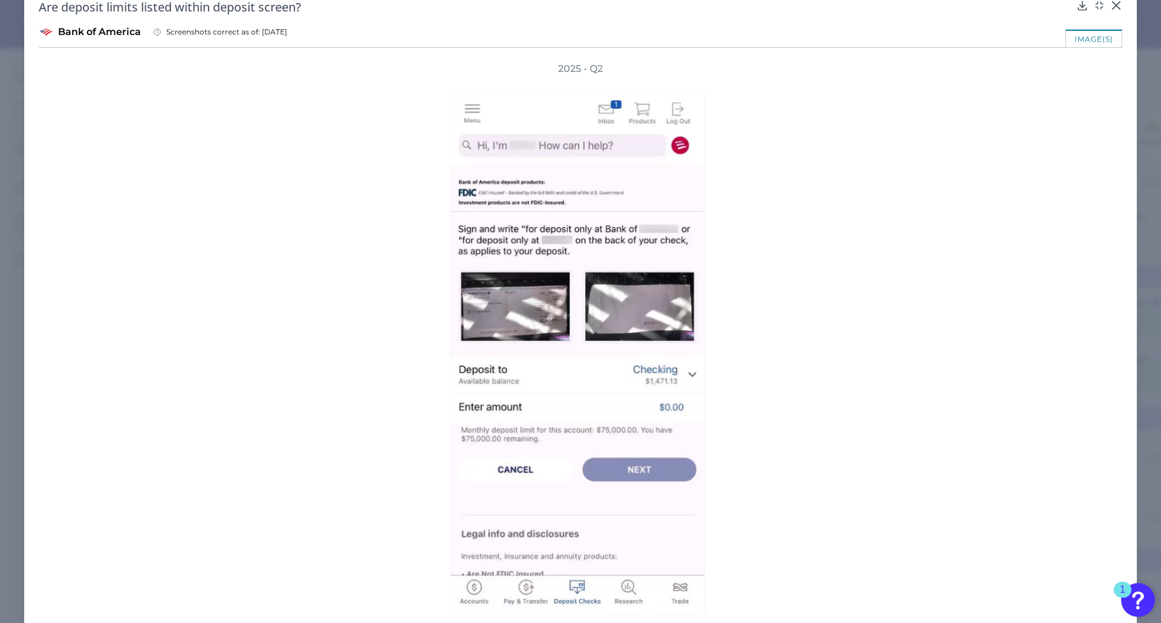
scroll to position [0, 0]
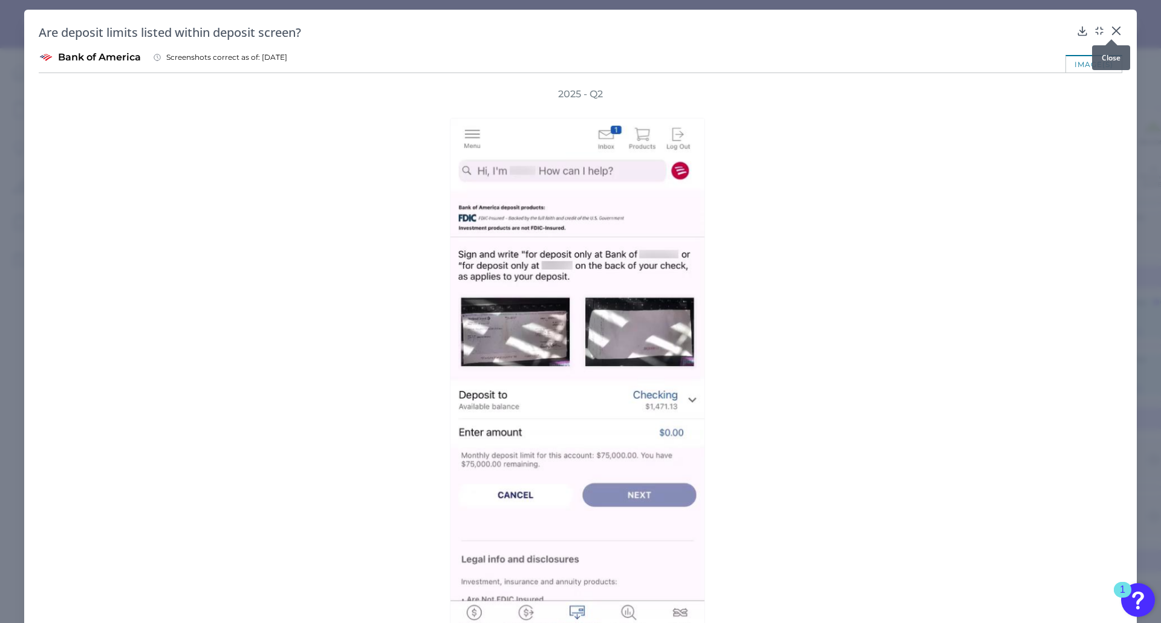
click at [1112, 32] on icon at bounding box center [1115, 30] width 7 height 7
